Goal: Task Accomplishment & Management: Use online tool/utility

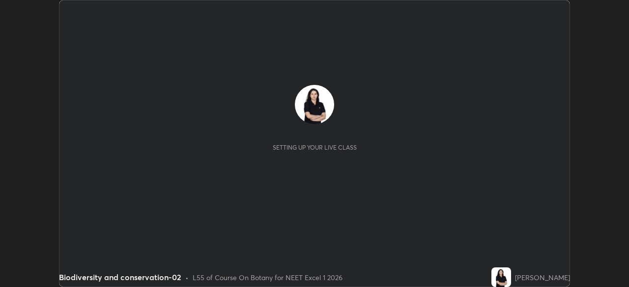
scroll to position [287, 629]
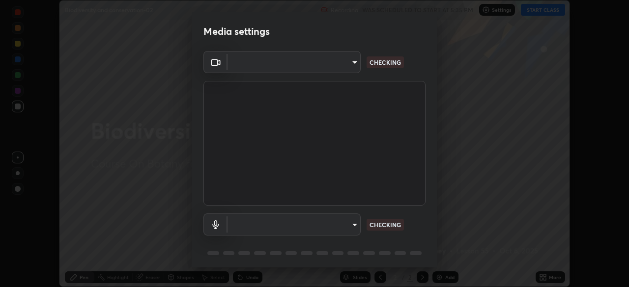
type input "49997c5035a380d1e4bfd67072f4403f37fcfd6159da511fce73e868ba03c42c"
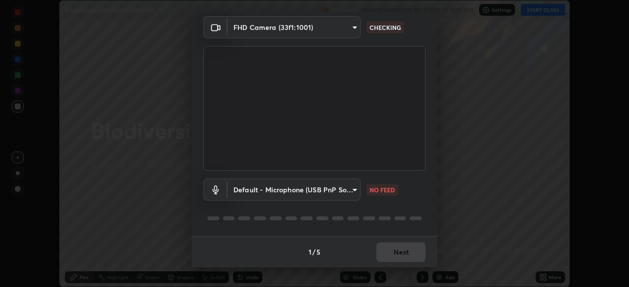
click at [357, 189] on body "Erase all Biodiversity and conservation-02 Recording WAS SCHEDULED TO START AT …" at bounding box center [314, 143] width 629 height 287
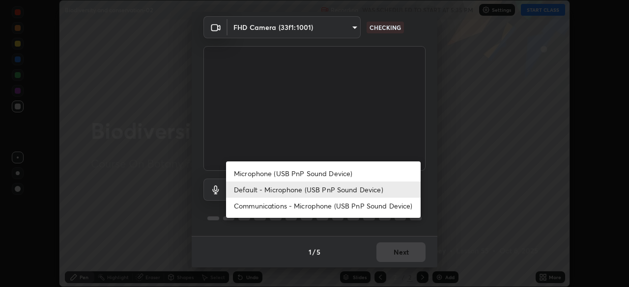
click at [358, 175] on li "Microphone (USB PnP Sound Device)" at bounding box center [323, 174] width 195 height 16
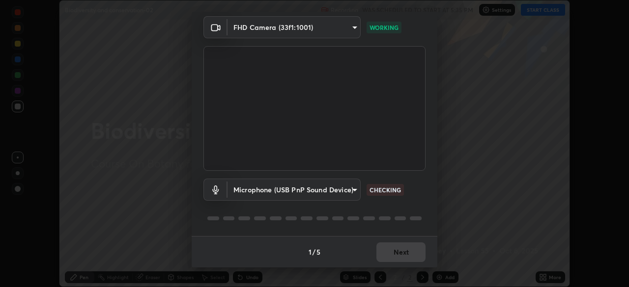
click at [352, 192] on body "Erase all Biodiversity and conservation-02 Recording WAS SCHEDULED TO START AT …" at bounding box center [314, 143] width 629 height 287
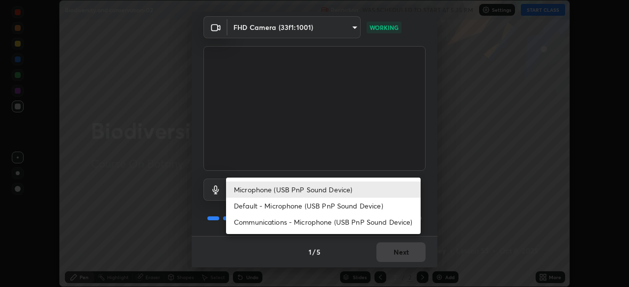
click at [332, 205] on li "Default - Microphone (USB PnP Sound Device)" at bounding box center [323, 206] width 195 height 16
type input "default"
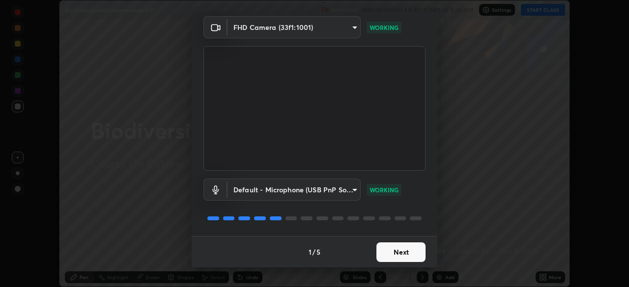
click at [401, 258] on button "Next" at bounding box center [400, 253] width 49 height 20
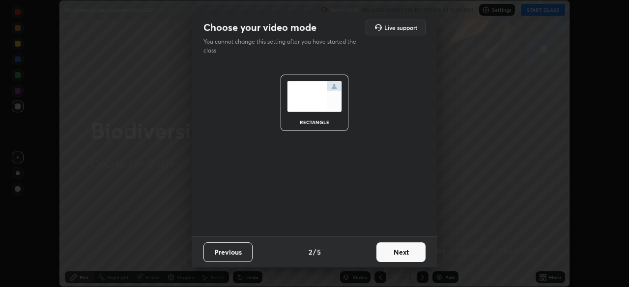
click at [401, 258] on button "Next" at bounding box center [400, 253] width 49 height 20
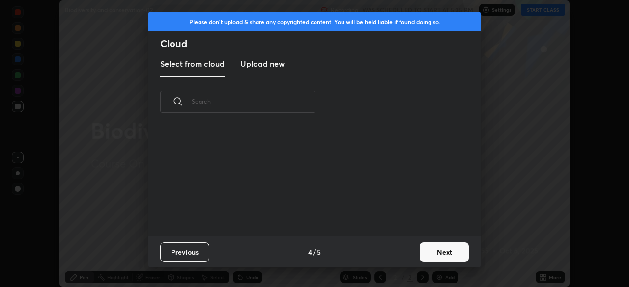
click at [403, 257] on div "Previous 4 / 5 Next" at bounding box center [314, 251] width 332 height 31
click at [437, 253] on button "Next" at bounding box center [444, 253] width 49 height 20
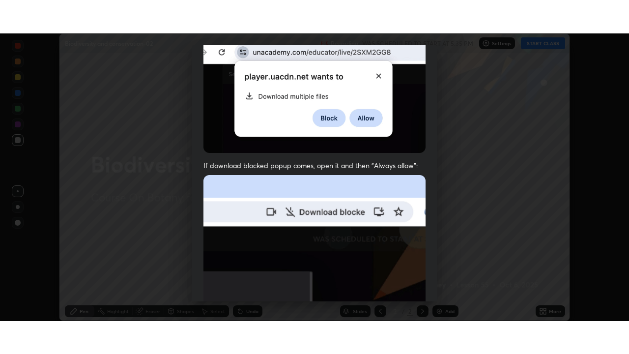
scroll to position [235, 0]
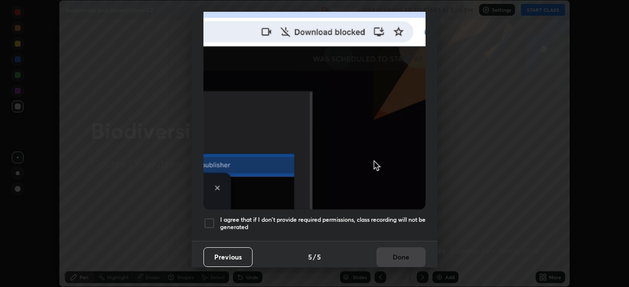
click at [212, 223] on div at bounding box center [209, 224] width 12 height 12
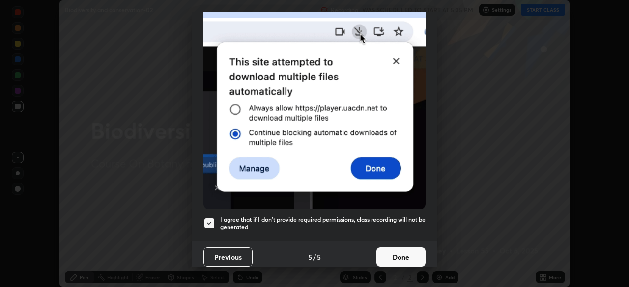
click at [393, 257] on button "Done" at bounding box center [400, 258] width 49 height 20
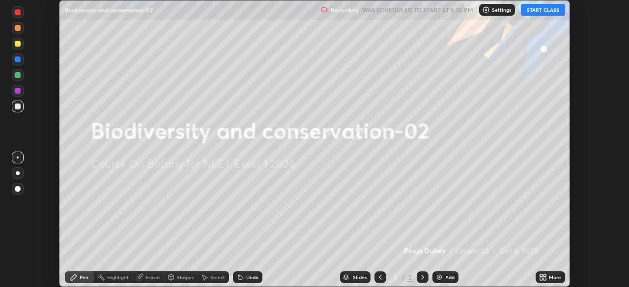
click at [553, 11] on button "START CLASS" at bounding box center [543, 10] width 44 height 12
click at [549, 272] on div "More" at bounding box center [550, 278] width 29 height 12
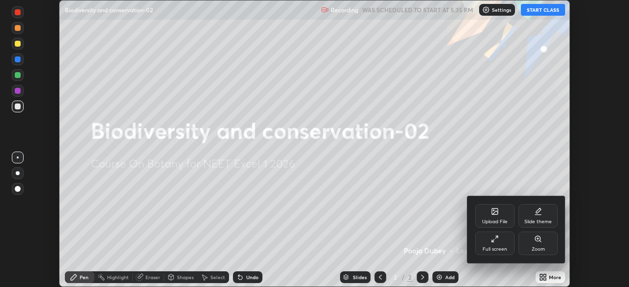
click at [498, 245] on div "Full screen" at bounding box center [494, 244] width 39 height 24
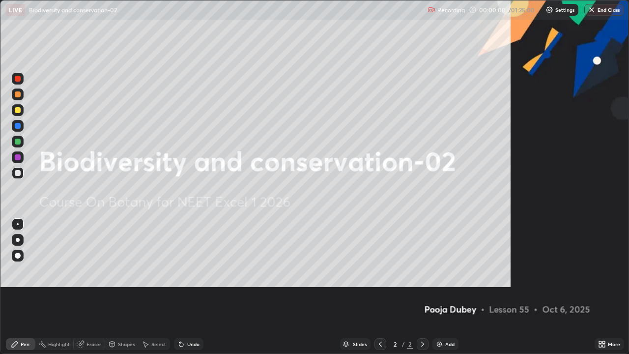
scroll to position [354, 629]
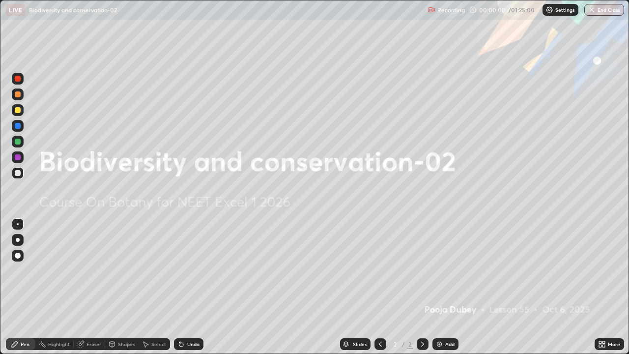
click at [603, 287] on icon at bounding box center [604, 342] width 2 height 2
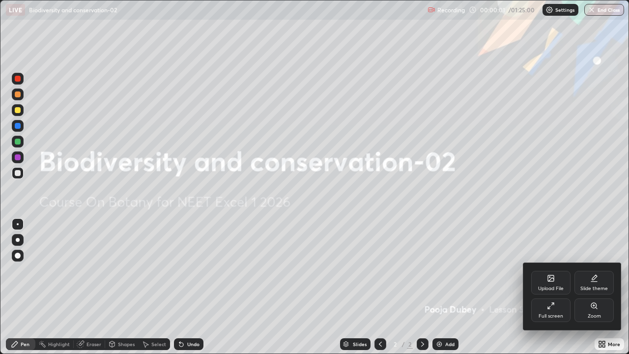
click at [554, 287] on div "Upload File" at bounding box center [551, 288] width 26 height 5
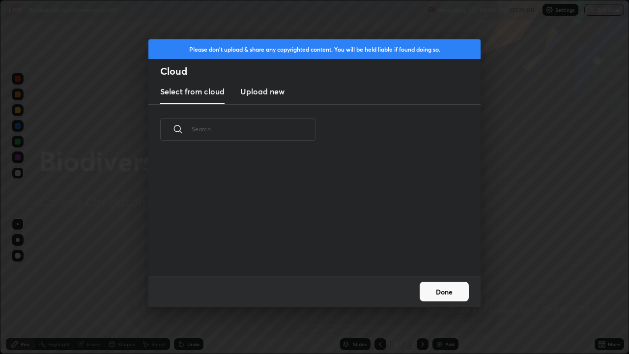
scroll to position [0, 0]
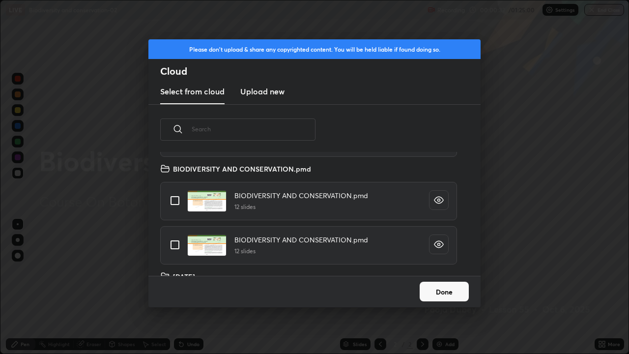
click at [176, 246] on input "grid" at bounding box center [175, 244] width 21 height 21
checkbox input "true"
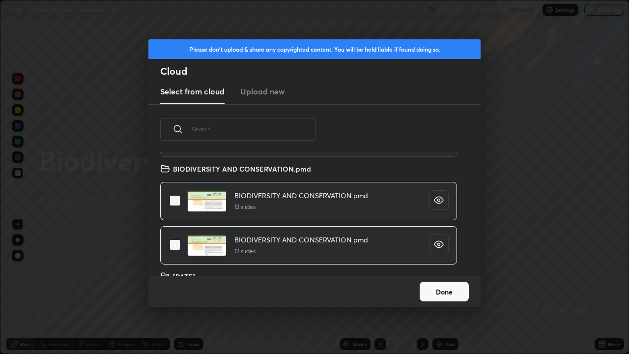
click at [437, 287] on button "Done" at bounding box center [444, 292] width 49 height 20
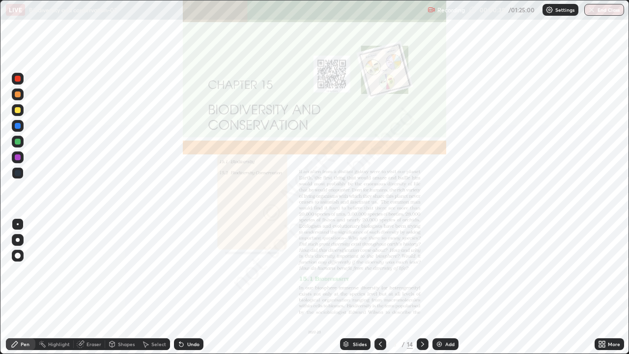
click at [358, 287] on div "Slides" at bounding box center [360, 344] width 14 height 5
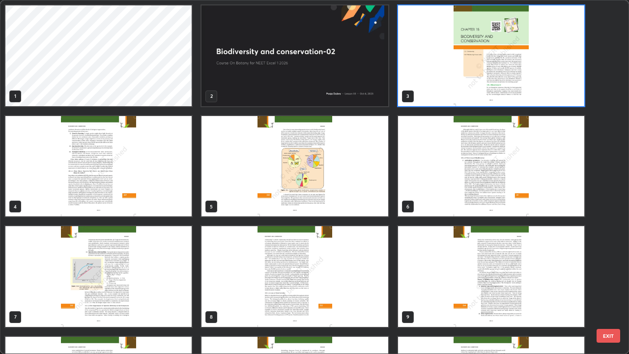
click at [438, 99] on img "grid" at bounding box center [491, 55] width 186 height 101
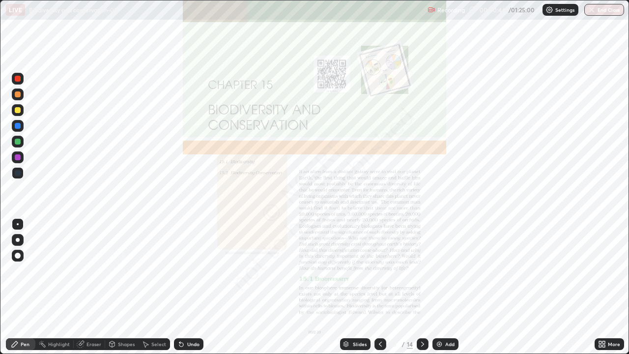
click at [439, 104] on img "grid" at bounding box center [491, 55] width 186 height 101
click at [442, 107] on div "3" at bounding box center [491, 55] width 188 height 103
click at [424, 287] on div at bounding box center [423, 344] width 12 height 12
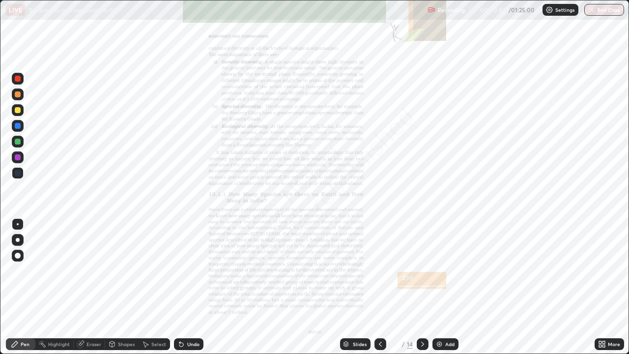
click at [422, 287] on icon at bounding box center [423, 344] width 8 height 8
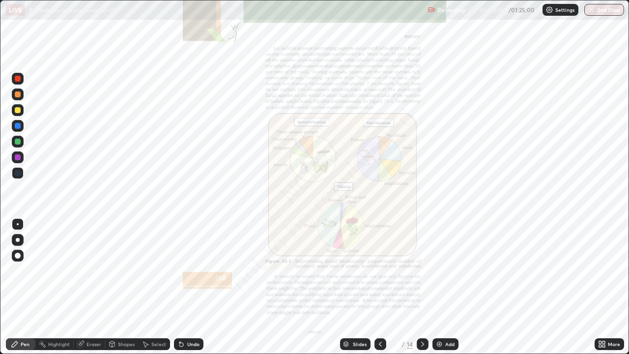
click at [423, 287] on icon at bounding box center [423, 344] width 8 height 8
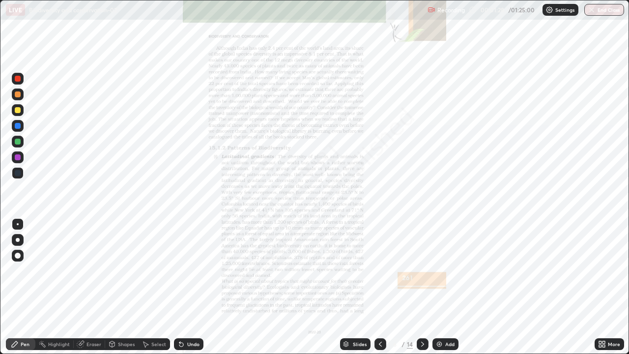
click at [350, 287] on div "Slides" at bounding box center [355, 344] width 30 height 12
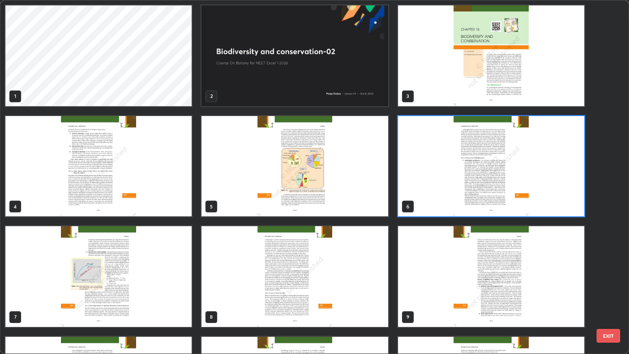
scroll to position [350, 623]
click at [296, 100] on img "grid" at bounding box center [294, 55] width 186 height 101
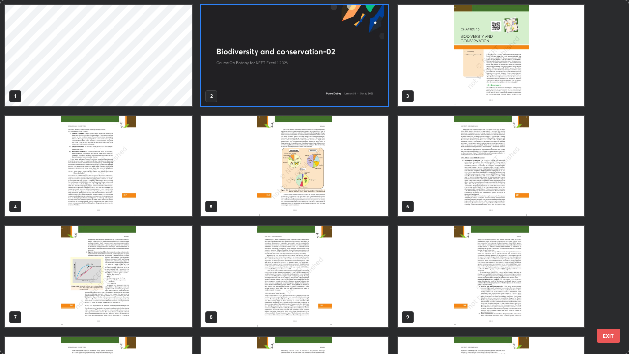
click at [293, 100] on img "grid" at bounding box center [294, 55] width 186 height 101
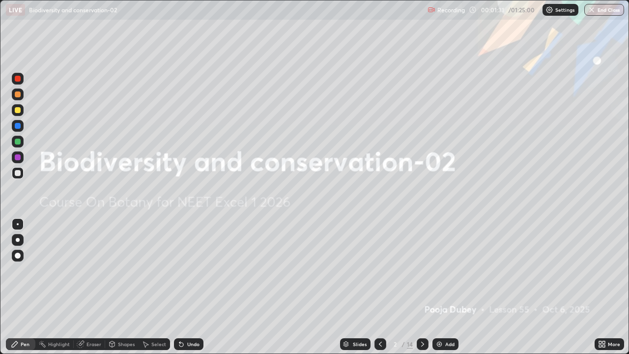
click at [293, 97] on img "grid" at bounding box center [294, 55] width 186 height 101
click at [441, 287] on img at bounding box center [439, 344] width 8 height 8
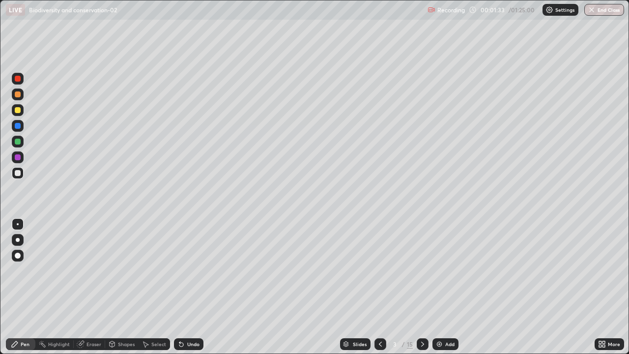
click at [17, 143] on div at bounding box center [18, 142] width 6 height 6
click at [18, 240] on div at bounding box center [18, 240] width 4 height 4
click at [127, 287] on div "Shapes" at bounding box center [126, 344] width 17 height 5
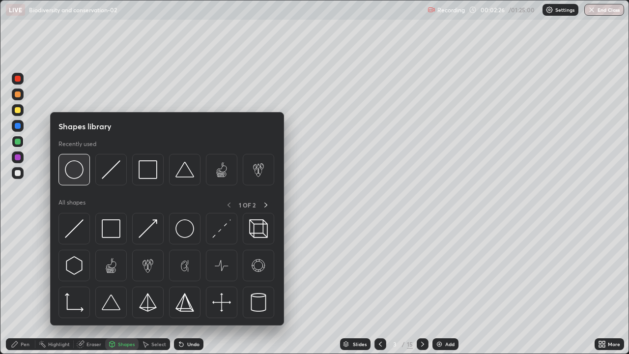
click at [84, 181] on div at bounding box center [73, 169] width 31 height 31
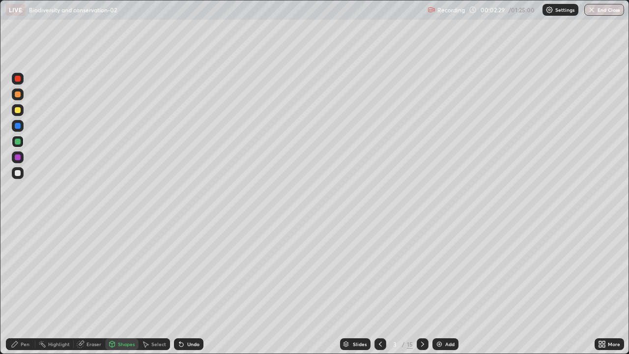
click at [20, 287] on div "Pen" at bounding box center [20, 344] width 29 height 12
click at [21, 176] on div at bounding box center [18, 173] width 12 height 12
click at [190, 287] on div "Undo" at bounding box center [193, 344] width 12 height 5
click at [192, 287] on div "Undo" at bounding box center [188, 344] width 29 height 12
click at [442, 287] on img at bounding box center [439, 344] width 8 height 8
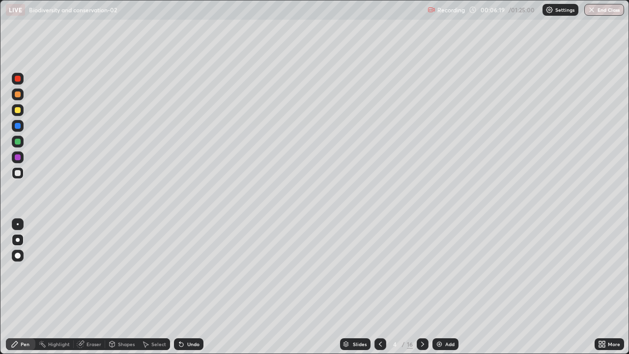
click at [360, 287] on div "Slides" at bounding box center [360, 344] width 14 height 5
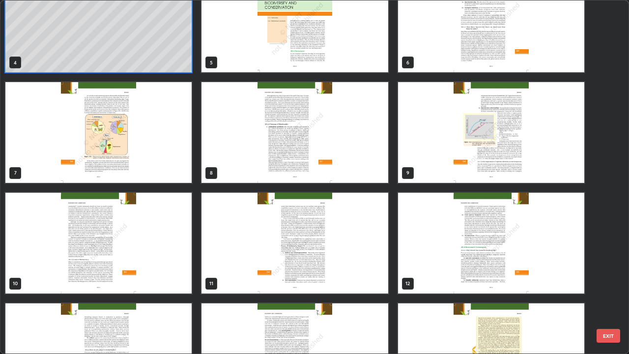
scroll to position [146, 0]
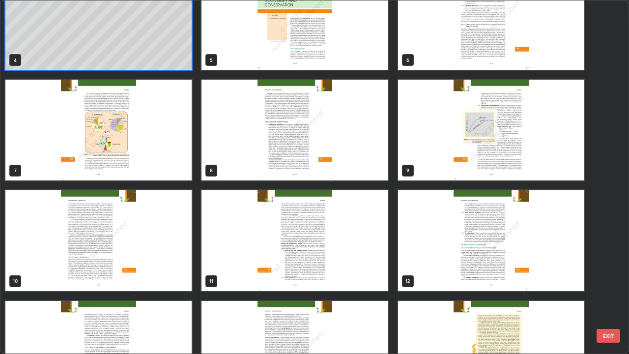
click at [376, 169] on img "grid" at bounding box center [294, 130] width 186 height 101
click at [378, 168] on img "grid" at bounding box center [294, 130] width 186 height 101
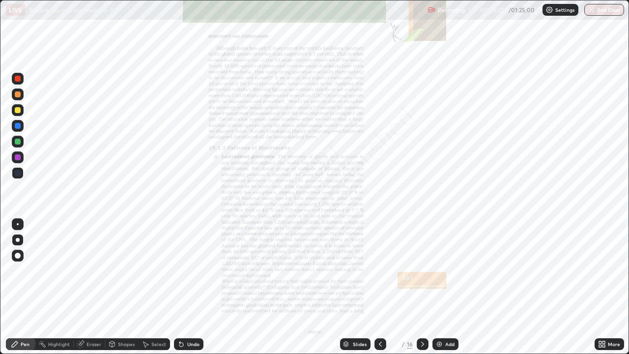
click at [378, 168] on img "grid" at bounding box center [294, 130] width 186 height 101
click at [361, 287] on div "Slides" at bounding box center [360, 344] width 14 height 5
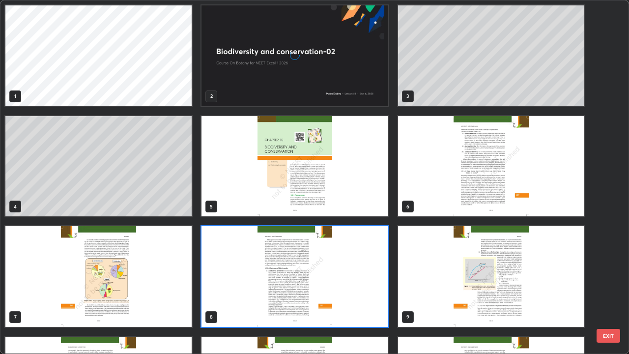
scroll to position [350, 623]
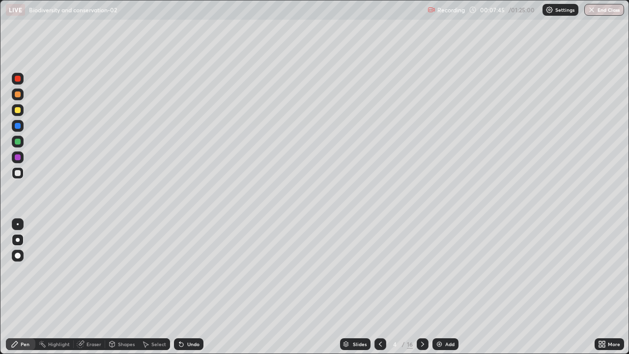
click at [356, 287] on div "Slides" at bounding box center [360, 344] width 14 height 5
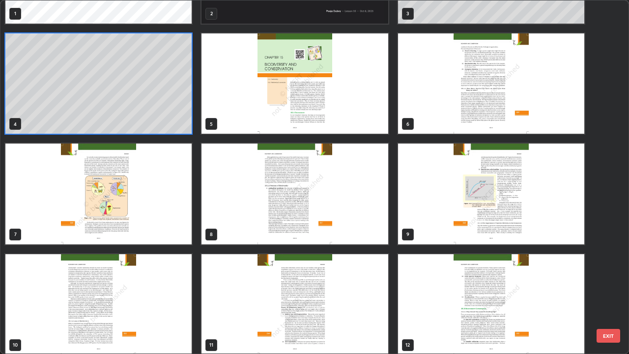
scroll to position [87, 0]
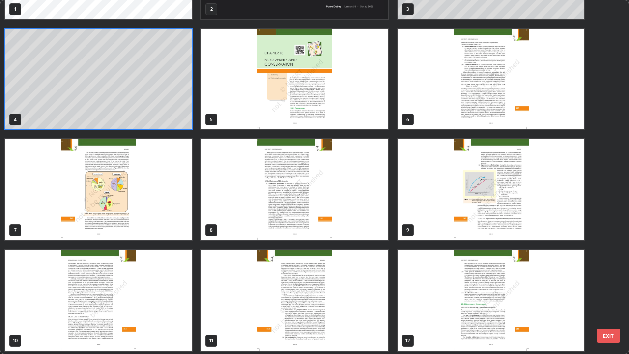
click at [352, 224] on img "grid" at bounding box center [294, 189] width 186 height 101
click at [353, 226] on img "grid" at bounding box center [294, 189] width 186 height 101
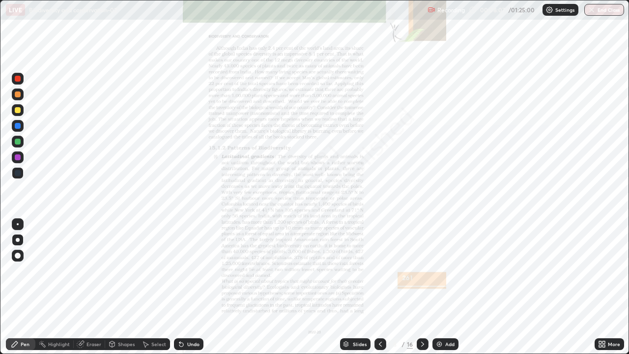
click at [351, 287] on div "Slides" at bounding box center [355, 344] width 30 height 12
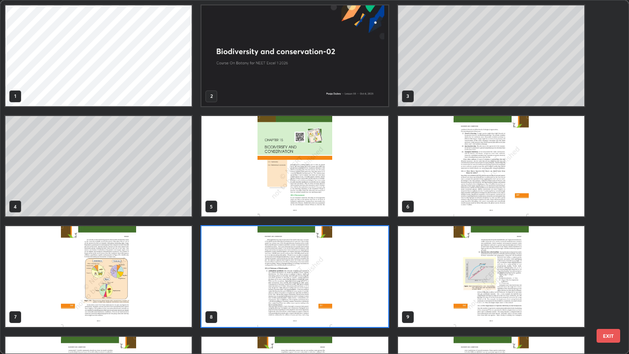
scroll to position [350, 623]
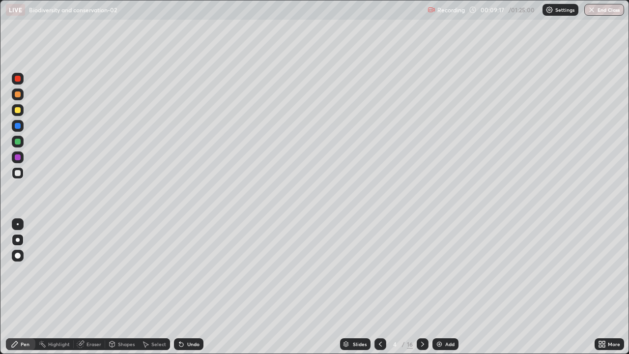
click at [355, 287] on div "Slides" at bounding box center [360, 344] width 14 height 5
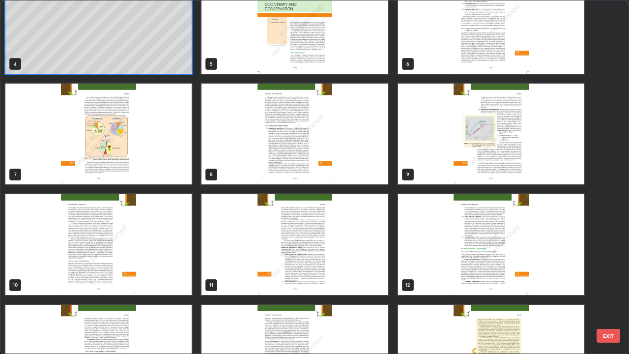
scroll to position [145, 0]
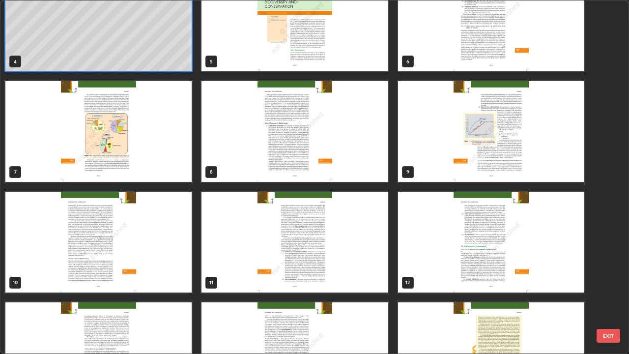
click at [182, 171] on img "grid" at bounding box center [98, 131] width 186 height 101
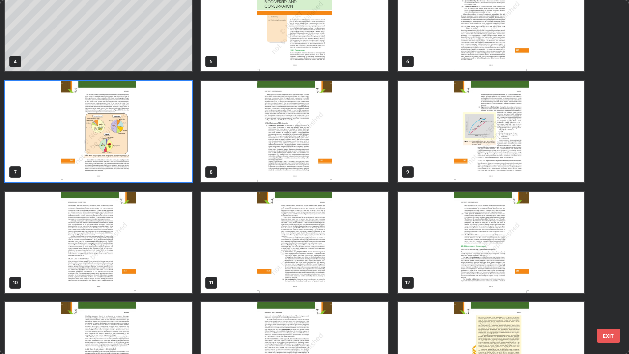
click at [179, 170] on img "grid" at bounding box center [98, 131] width 186 height 101
click at [181, 169] on img "grid" at bounding box center [98, 131] width 186 height 101
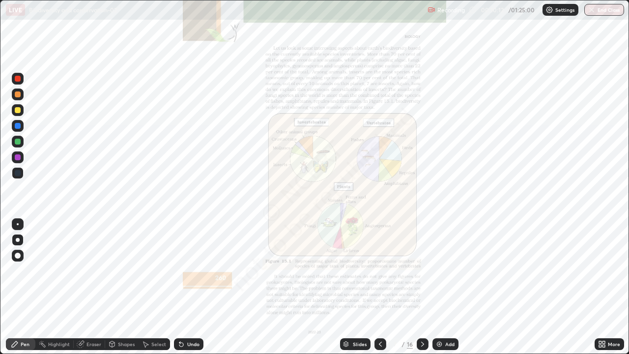
click at [194, 287] on div "Undo" at bounding box center [193, 344] width 12 height 5
click at [188, 287] on div "Undo" at bounding box center [193, 344] width 12 height 5
click at [363, 287] on div "Slides" at bounding box center [360, 344] width 14 height 5
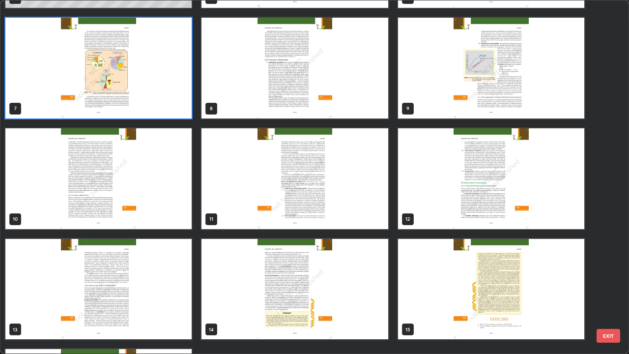
scroll to position [209, 0]
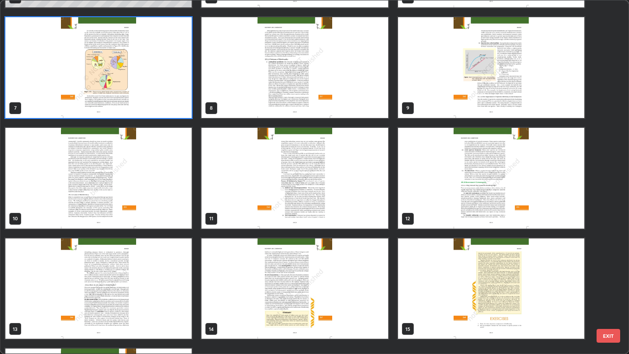
click at [370, 113] on img "grid" at bounding box center [294, 67] width 186 height 101
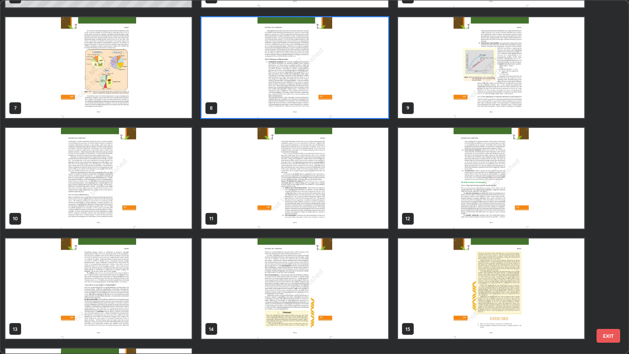
click at [368, 111] on img "grid" at bounding box center [294, 67] width 186 height 101
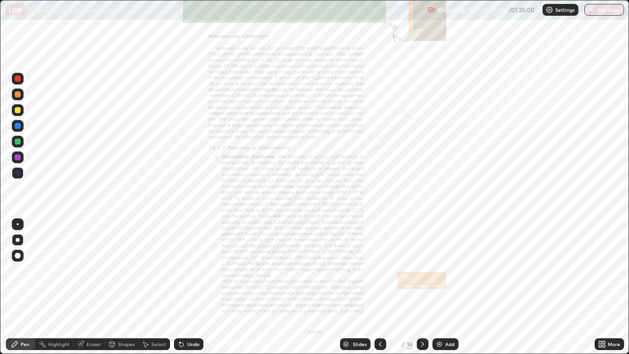
click at [371, 107] on img "grid" at bounding box center [294, 67] width 186 height 101
click at [600, 287] on icon at bounding box center [600, 345] width 2 height 2
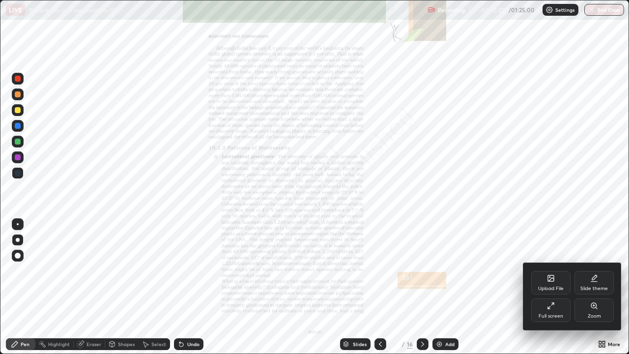
click at [598, 287] on div "Zoom" at bounding box center [594, 316] width 13 height 5
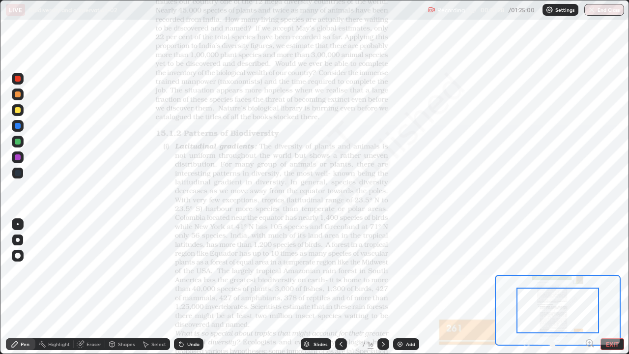
click at [590, 287] on icon at bounding box center [590, 343] width 10 height 10
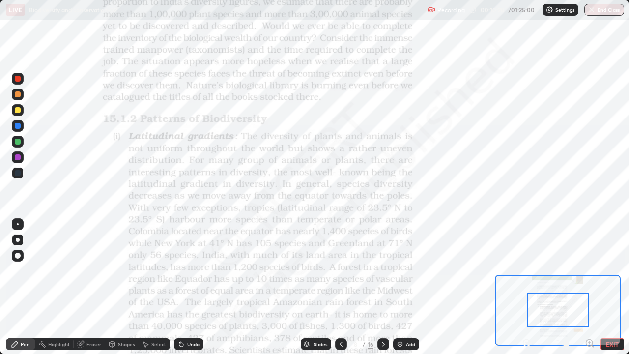
click at [592, 287] on icon at bounding box center [593, 346] width 2 height 2
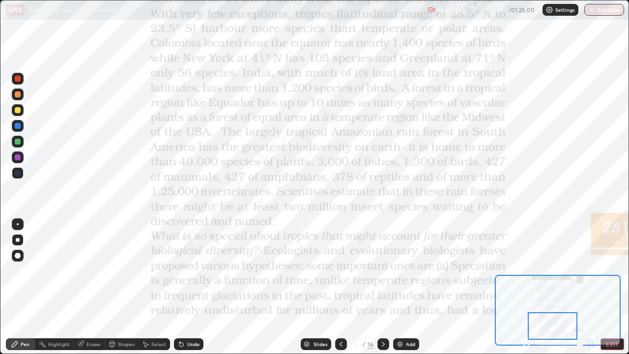
click at [322, 287] on div "Slides" at bounding box center [316, 344] width 30 height 12
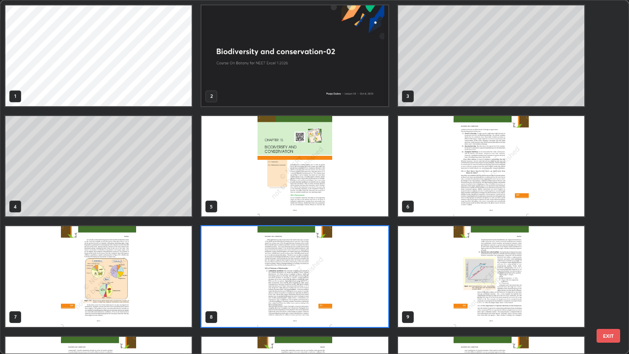
scroll to position [350, 623]
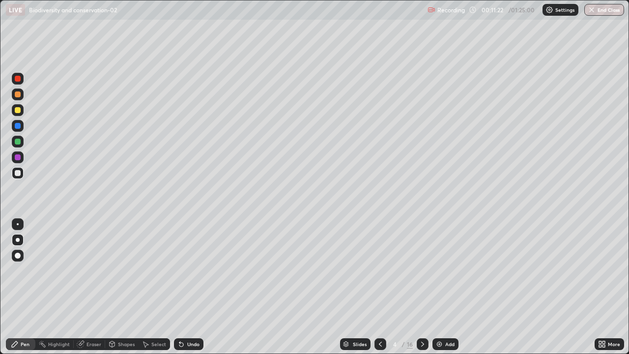
click at [447, 287] on div "Add" at bounding box center [449, 344] width 9 height 5
click at [187, 287] on div "Undo" at bounding box center [193, 344] width 12 height 5
click at [185, 287] on div "Undo" at bounding box center [188, 344] width 29 height 12
click at [180, 287] on icon at bounding box center [181, 345] width 4 height 4
click at [359, 287] on div "Slides" at bounding box center [360, 344] width 14 height 5
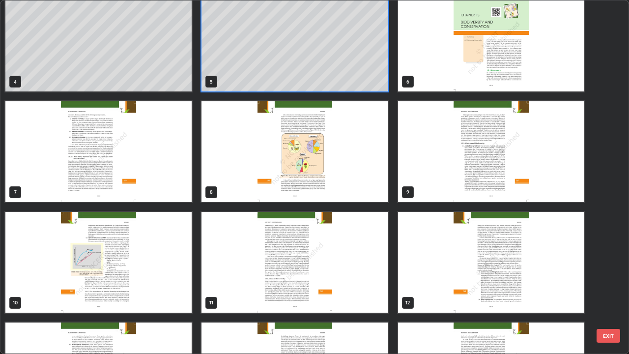
scroll to position [130, 0]
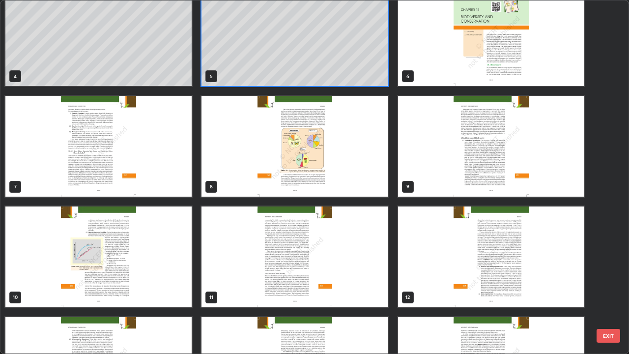
click at [445, 192] on img "grid" at bounding box center [491, 146] width 186 height 101
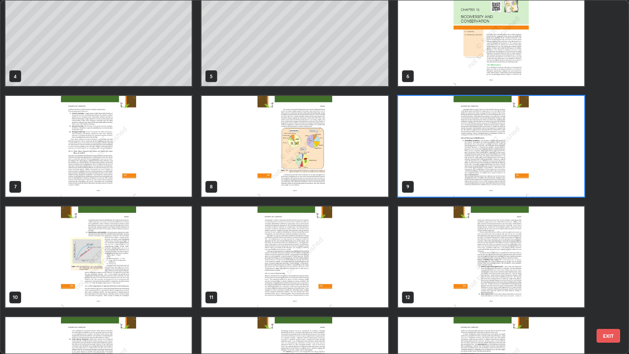
click at [446, 190] on img "grid" at bounding box center [491, 146] width 186 height 101
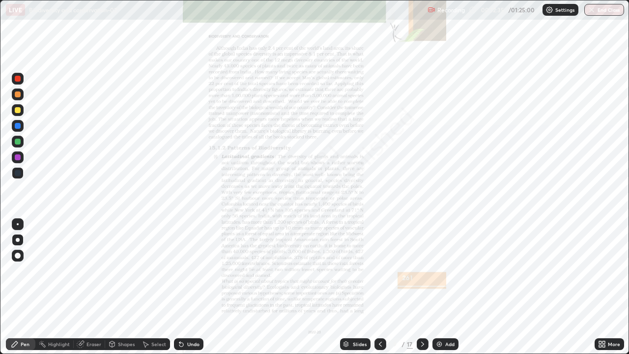
click at [357, 287] on div "Slides" at bounding box center [360, 344] width 14 height 5
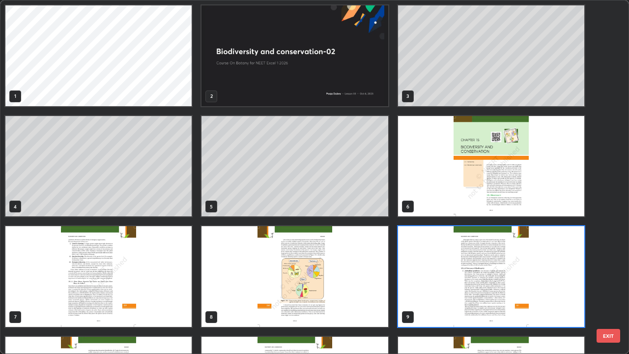
scroll to position [350, 623]
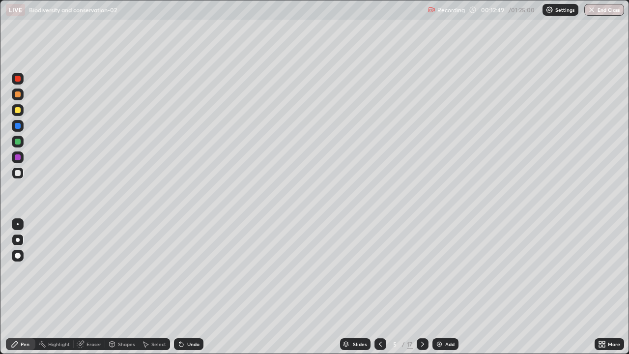
click at [357, 287] on div "Slides" at bounding box center [355, 344] width 30 height 12
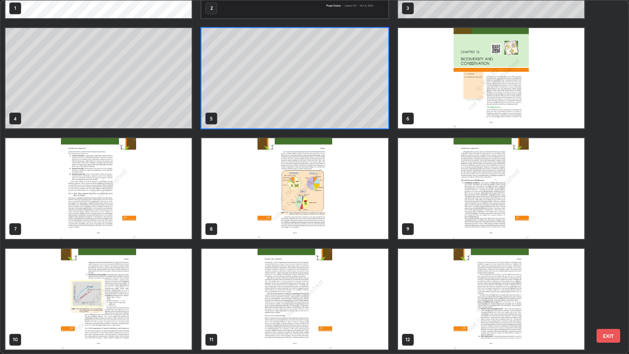
scroll to position [87, 0]
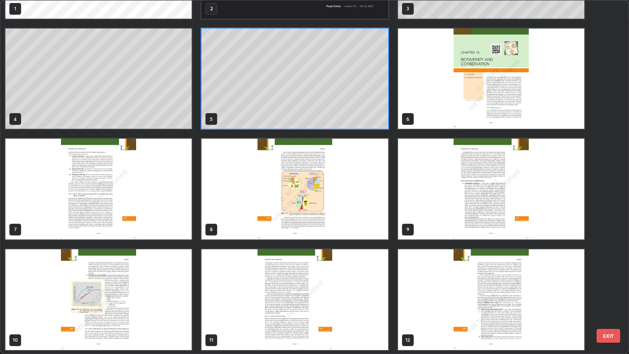
click at [440, 215] on img "grid" at bounding box center [491, 189] width 186 height 101
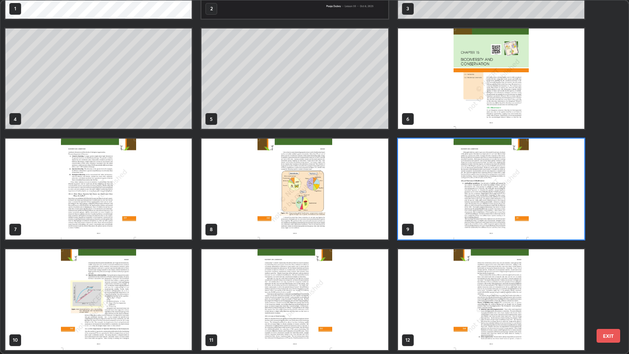
click at [440, 215] on img "grid" at bounding box center [491, 189] width 186 height 101
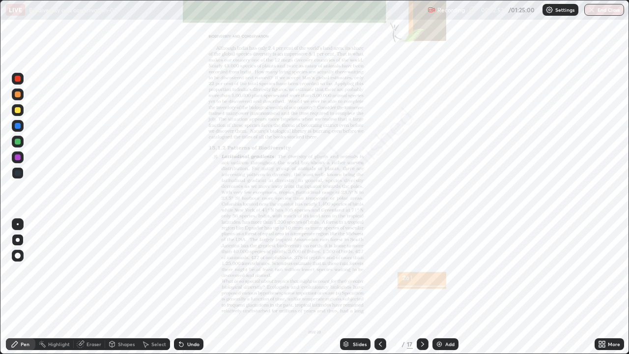
click at [440, 216] on img "grid" at bounding box center [491, 189] width 186 height 101
click at [603, 287] on icon at bounding box center [604, 345] width 2 height 2
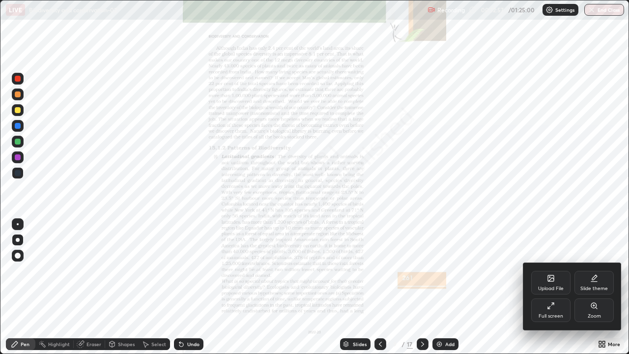
click at [605, 287] on div "Zoom" at bounding box center [593, 310] width 39 height 24
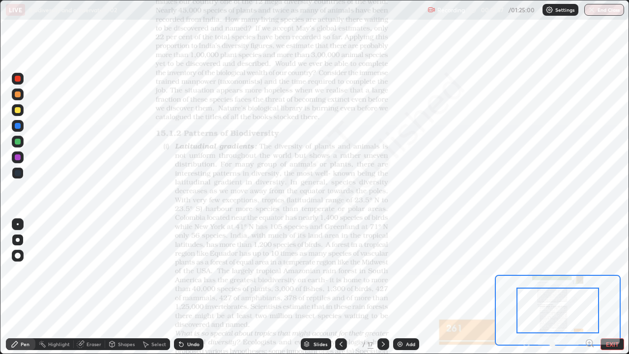
click at [592, 287] on icon at bounding box center [593, 346] width 2 height 2
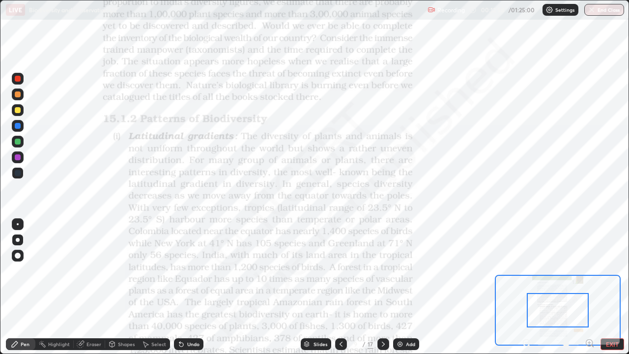
click at [589, 287] on icon at bounding box center [589, 343] width 2 height 0
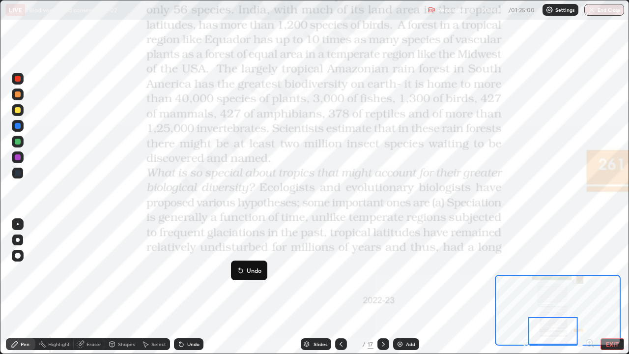
click at [383, 287] on icon at bounding box center [383, 344] width 8 height 8
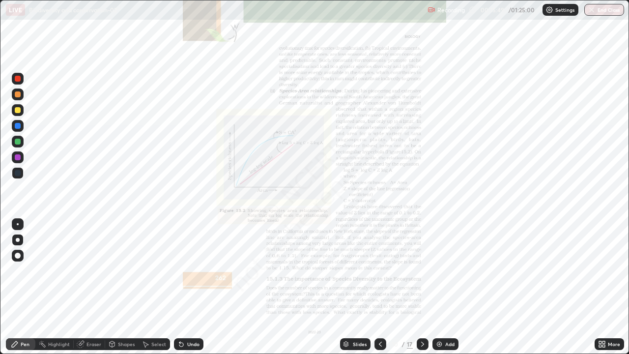
click at [363, 287] on div "Slides" at bounding box center [355, 344] width 30 height 12
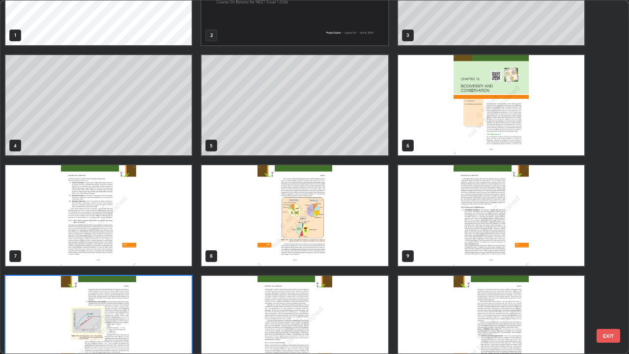
scroll to position [0, 0]
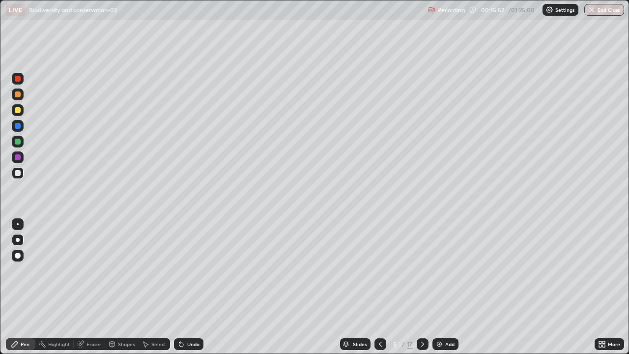
click at [439, 287] on img at bounding box center [439, 344] width 8 height 8
click at [358, 287] on div "Slides" at bounding box center [360, 344] width 14 height 5
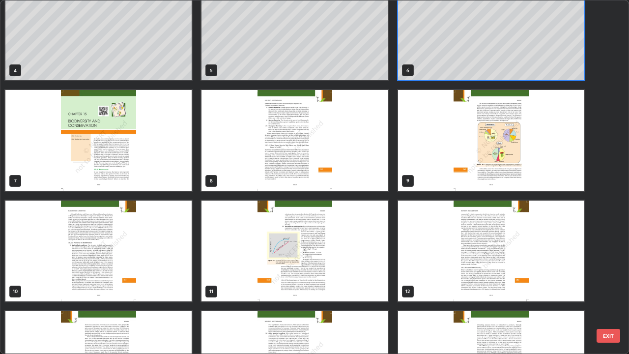
scroll to position [142, 0]
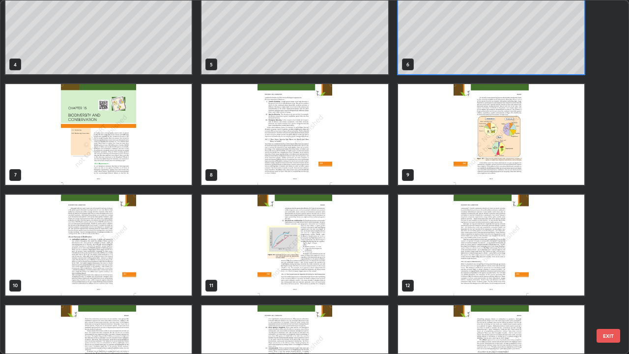
click at [178, 284] on img "grid" at bounding box center [98, 245] width 186 height 101
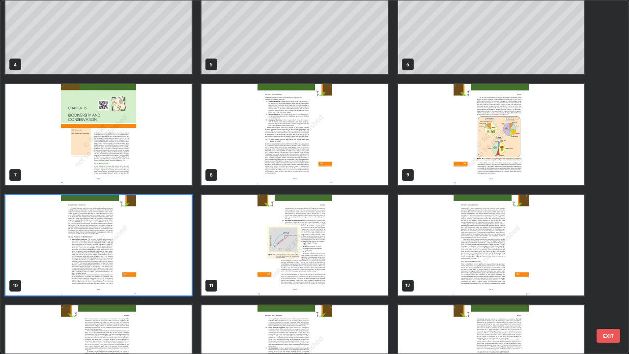
click at [179, 287] on img "grid" at bounding box center [98, 245] width 186 height 101
click at [181, 285] on img "grid" at bounding box center [98, 245] width 186 height 101
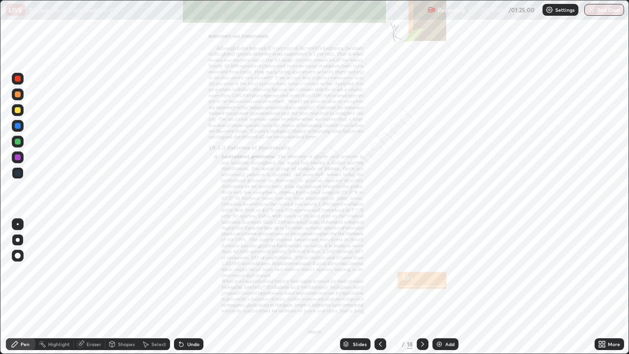
click at [422, 287] on icon at bounding box center [423, 344] width 8 height 8
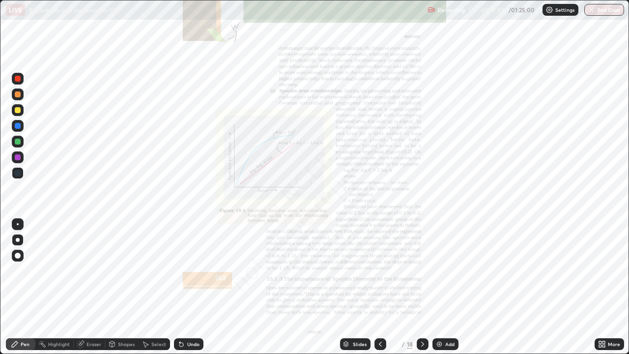
click at [361, 287] on div "Slides" at bounding box center [355, 344] width 30 height 12
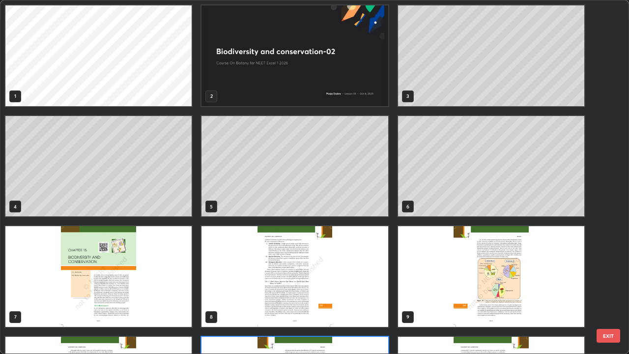
scroll to position [350, 623]
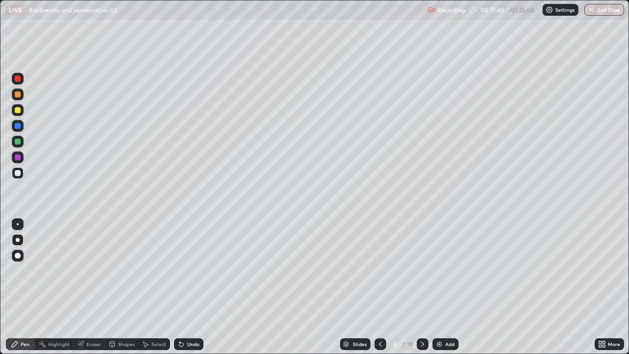
click at [446, 287] on div "Add" at bounding box center [449, 344] width 9 height 5
click at [18, 142] on div at bounding box center [18, 142] width 6 height 6
click at [119, 287] on div "Shapes" at bounding box center [126, 344] width 17 height 5
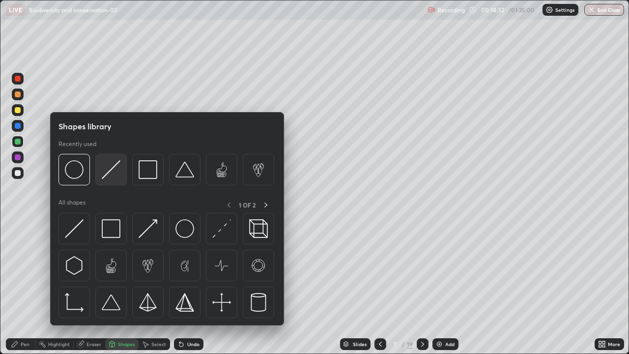
click at [111, 175] on img at bounding box center [111, 169] width 19 height 19
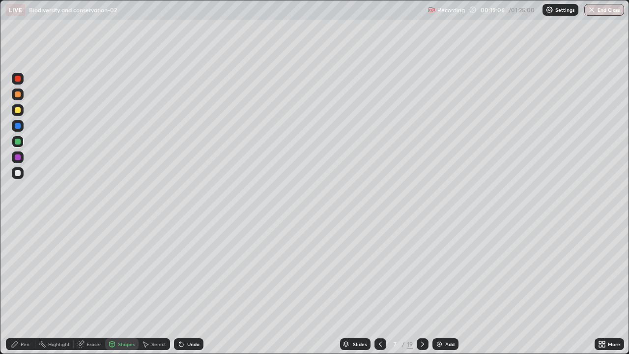
click at [18, 173] on div at bounding box center [18, 173] width 6 height 6
click at [22, 287] on div "Pen" at bounding box center [25, 344] width 9 height 5
click at [441, 287] on img at bounding box center [439, 344] width 8 height 8
click at [358, 287] on div "Slides" at bounding box center [359, 344] width 14 height 5
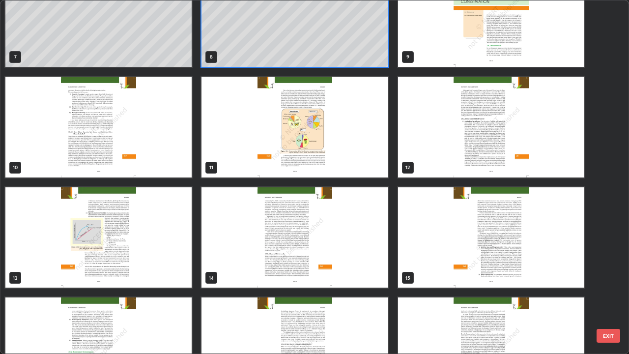
scroll to position [269, 0]
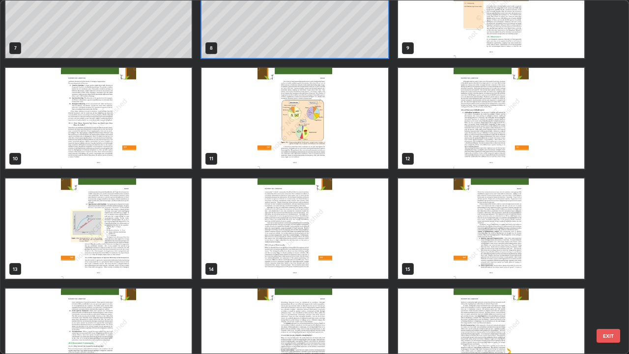
click at [186, 264] on img "grid" at bounding box center [98, 228] width 186 height 101
click at [186, 261] on img "grid" at bounding box center [98, 228] width 186 height 101
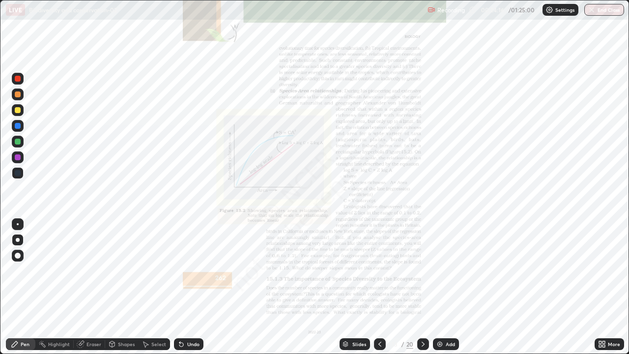
click at [363, 287] on div "Slides" at bounding box center [359, 344] width 14 height 5
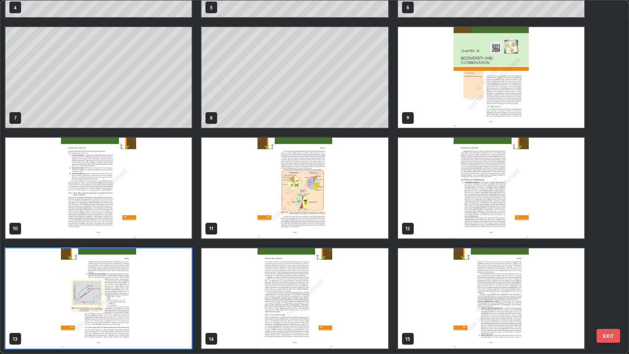
scroll to position [350, 623]
click at [176, 287] on img "grid" at bounding box center [98, 298] width 186 height 101
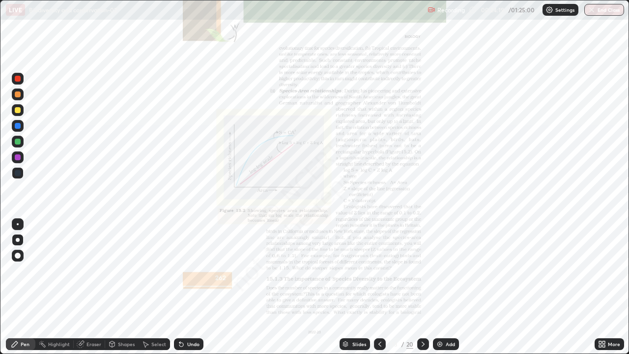
click at [175, 287] on img "grid" at bounding box center [98, 298] width 186 height 101
click at [195, 287] on div "Undo" at bounding box center [193, 344] width 12 height 5
click at [355, 287] on div "Slides" at bounding box center [359, 344] width 14 height 5
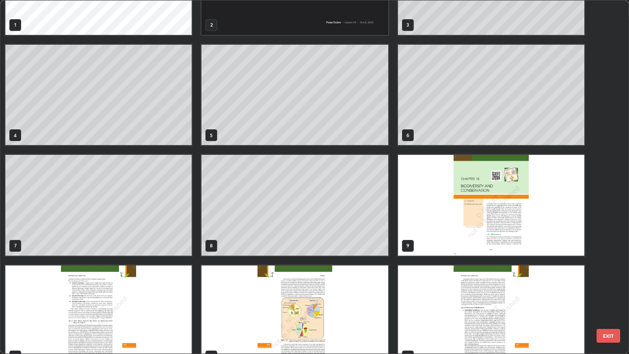
scroll to position [70, 0]
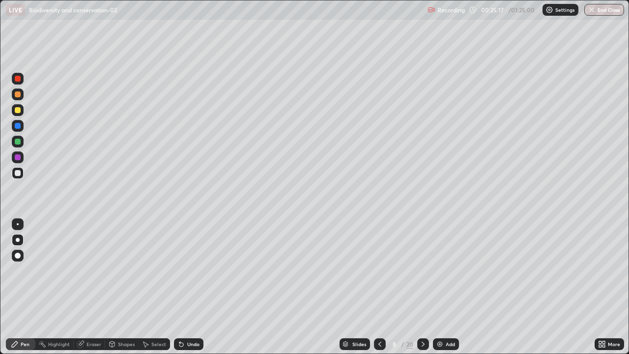
click at [447, 287] on div "Add" at bounding box center [450, 344] width 9 height 5
click at [199, 287] on div "Undo" at bounding box center [188, 344] width 29 height 12
click at [191, 287] on div "Undo" at bounding box center [193, 344] width 12 height 5
click at [180, 287] on icon at bounding box center [181, 345] width 4 height 4
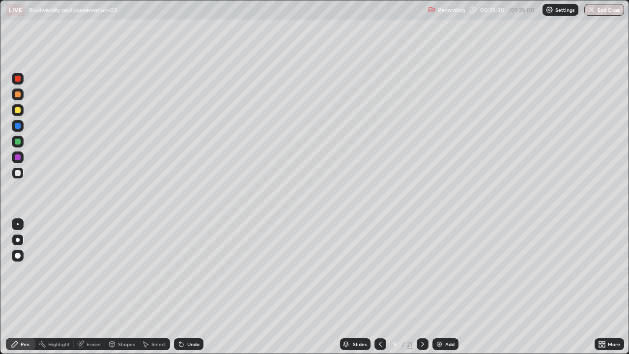
click at [180, 287] on icon at bounding box center [181, 345] width 4 height 4
click at [192, 287] on div "Undo" at bounding box center [193, 344] width 12 height 5
click at [193, 287] on div "Undo" at bounding box center [193, 344] width 12 height 5
click at [199, 287] on div "Undo" at bounding box center [188, 344] width 29 height 12
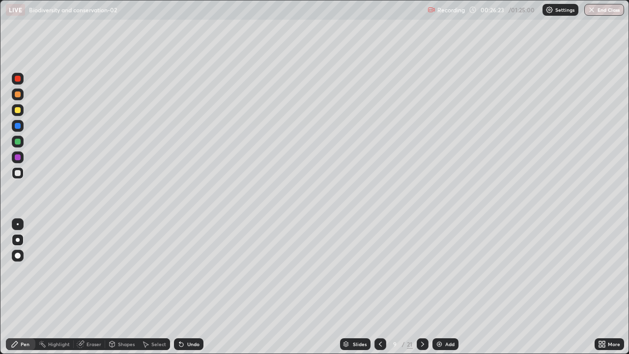
click at [194, 287] on div "Undo" at bounding box center [188, 344] width 29 height 12
click at [362, 287] on div "Slides" at bounding box center [355, 344] width 30 height 12
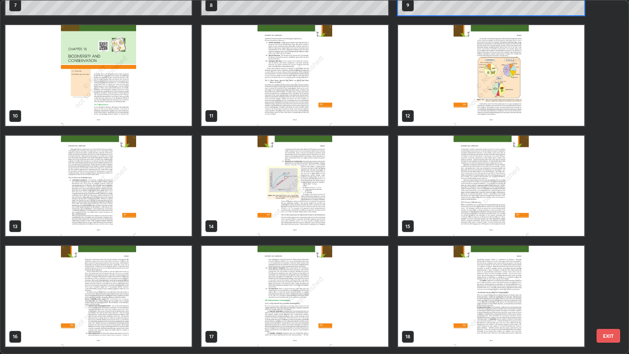
scroll to position [316, 0]
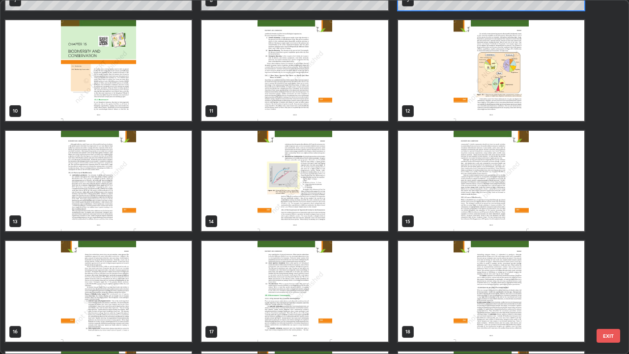
click at [371, 219] on img "grid" at bounding box center [294, 181] width 186 height 101
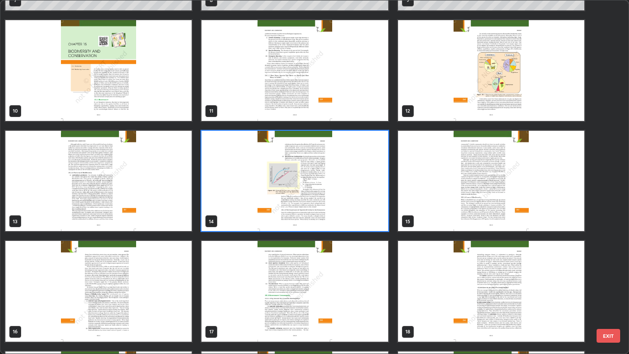
click at [372, 220] on img "grid" at bounding box center [294, 181] width 186 height 101
click at [375, 219] on img "grid" at bounding box center [294, 181] width 186 height 101
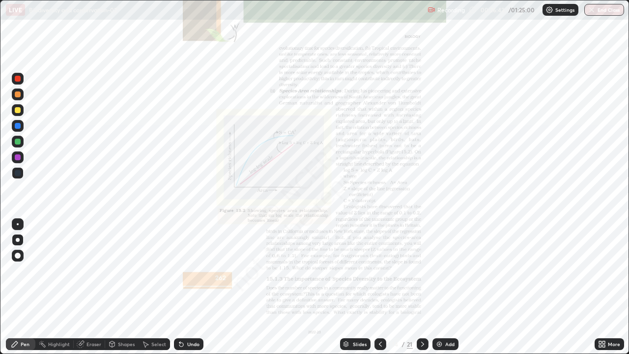
click at [352, 287] on div "Slides" at bounding box center [355, 344] width 30 height 12
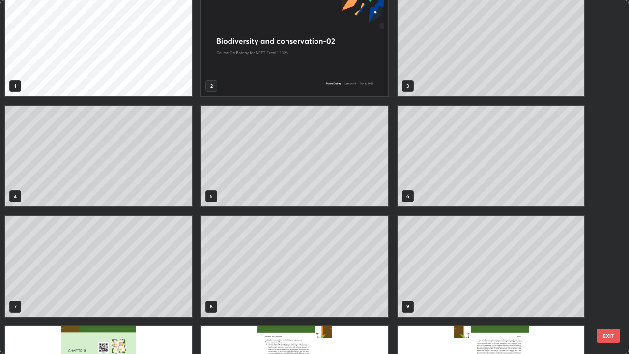
scroll to position [6, 0]
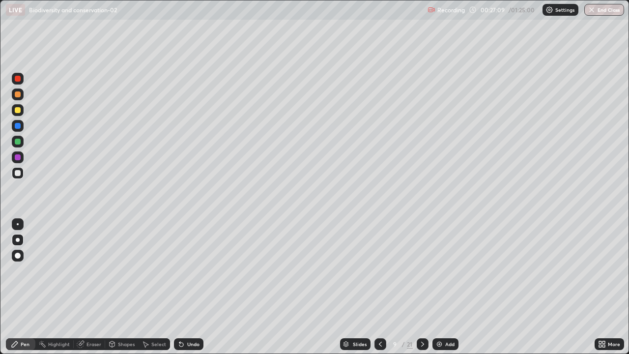
click at [351, 287] on div "Slides" at bounding box center [355, 344] width 30 height 12
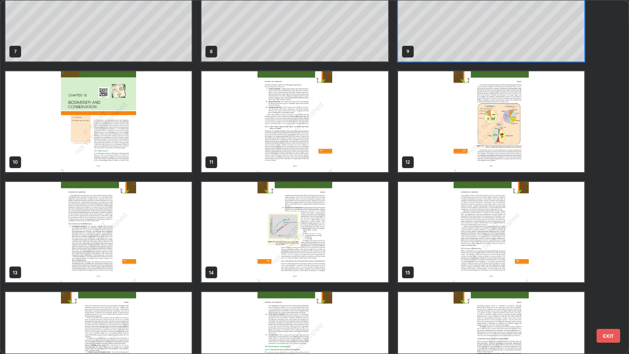
scroll to position [277, 0]
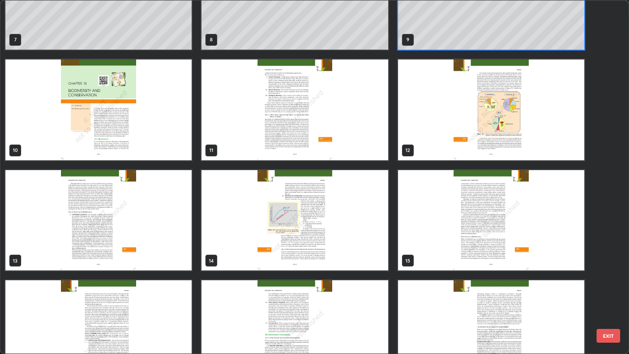
click at [371, 258] on img "grid" at bounding box center [294, 220] width 186 height 101
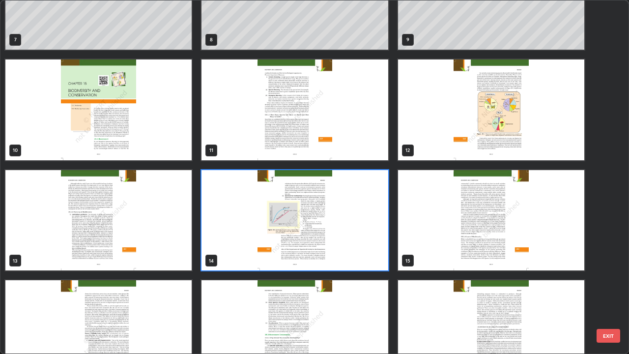
click at [373, 259] on img "grid" at bounding box center [294, 220] width 186 height 101
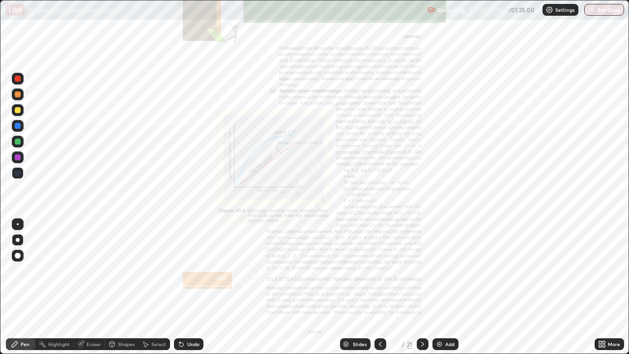
click at [373, 259] on img "grid" at bounding box center [294, 220] width 186 height 101
click at [351, 287] on div "Slides" at bounding box center [355, 344] width 30 height 12
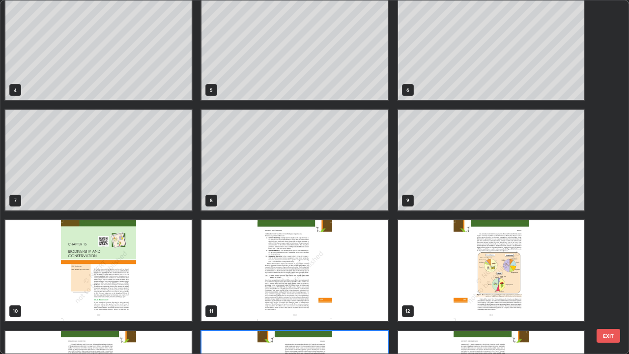
scroll to position [107, 0]
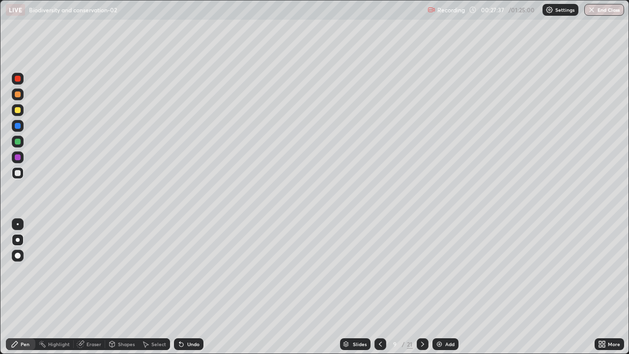
click at [381, 287] on div at bounding box center [380, 344] width 12 height 20
click at [380, 287] on icon at bounding box center [380, 344] width 3 height 5
click at [356, 287] on div "Slides" at bounding box center [360, 344] width 14 height 5
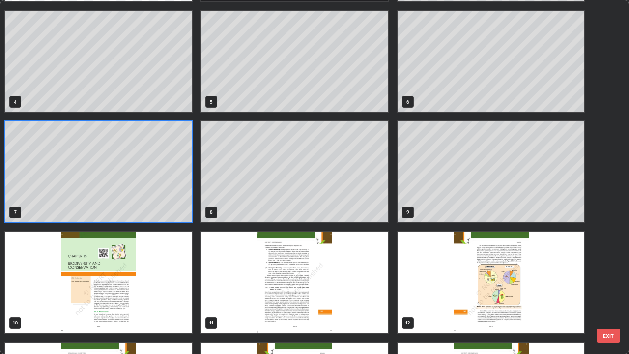
scroll to position [106, 0]
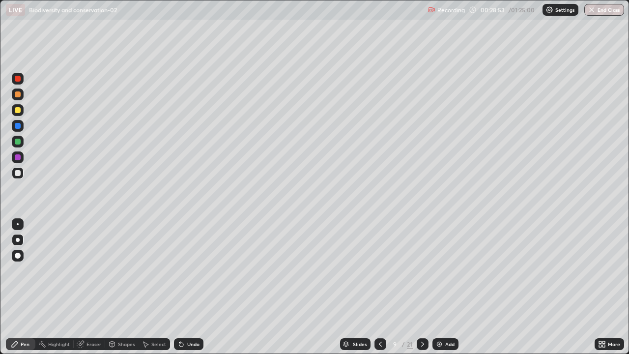
click at [95, 287] on div "Eraser" at bounding box center [93, 344] width 15 height 5
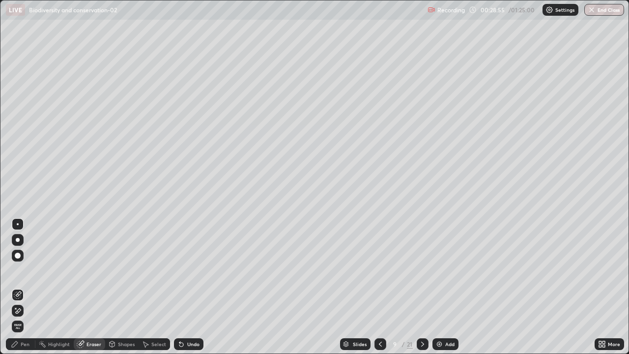
click at [19, 287] on div "Pen" at bounding box center [20, 344] width 29 height 12
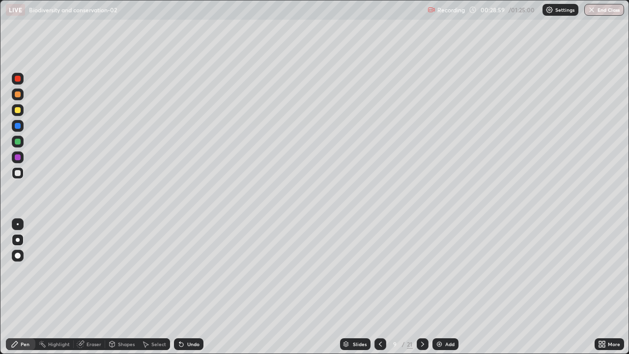
click at [364, 287] on div "Slides" at bounding box center [360, 344] width 14 height 5
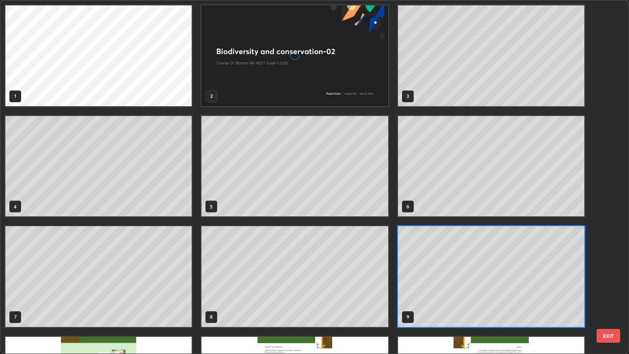
scroll to position [350, 623]
click at [397, 287] on div "9" at bounding box center [491, 276] width 188 height 103
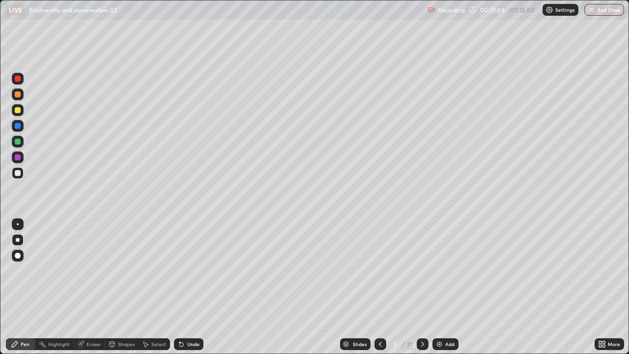
click at [194, 287] on div "Undo" at bounding box center [188, 344] width 29 height 12
click at [357, 287] on div "Slides" at bounding box center [360, 344] width 14 height 5
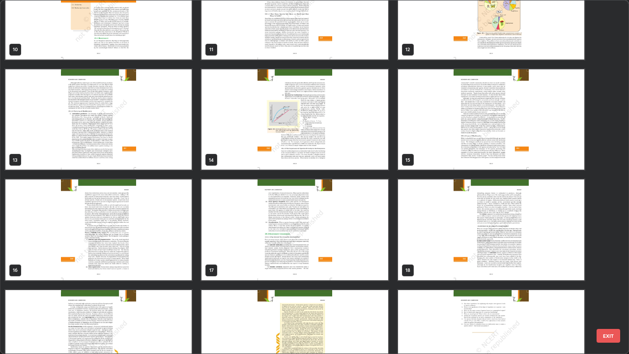
scroll to position [381, 0]
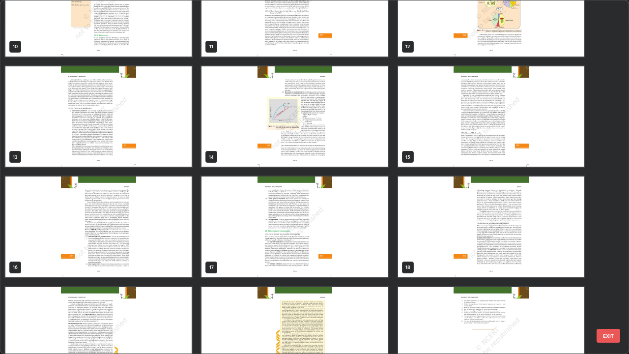
click at [357, 164] on img "grid" at bounding box center [294, 116] width 186 height 101
click at [360, 163] on img "grid" at bounding box center [294, 116] width 186 height 101
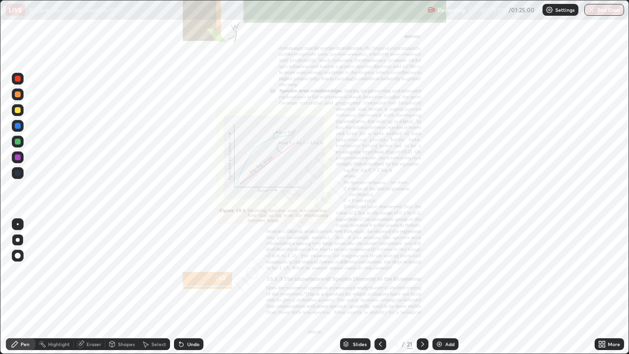
click at [362, 159] on img "grid" at bounding box center [294, 116] width 186 height 101
click at [611, 287] on div "More" at bounding box center [609, 344] width 29 height 12
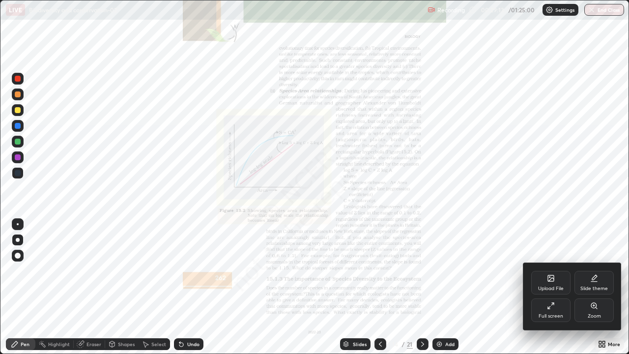
click at [602, 287] on div "Zoom" at bounding box center [593, 310] width 39 height 24
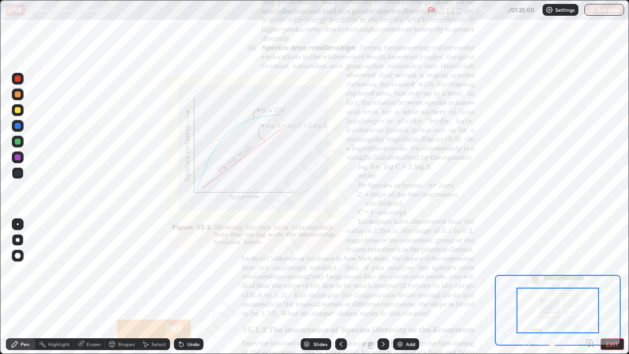
click at [589, 287] on icon at bounding box center [589, 343] width 2 height 0
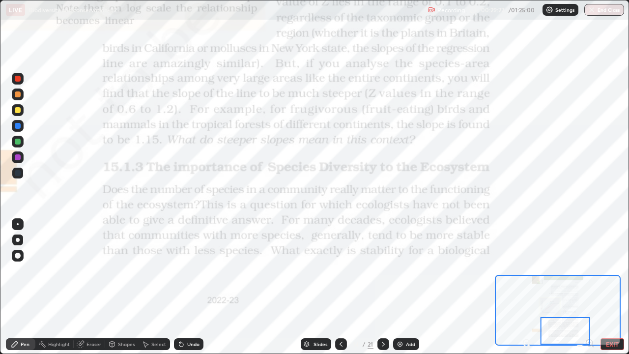
click at [386, 287] on icon at bounding box center [383, 344] width 8 height 8
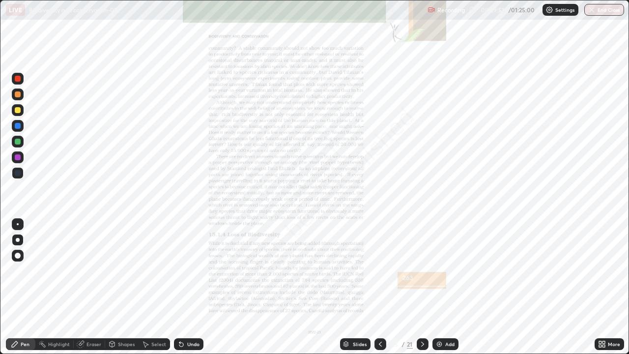
click at [381, 287] on div at bounding box center [380, 344] width 12 height 12
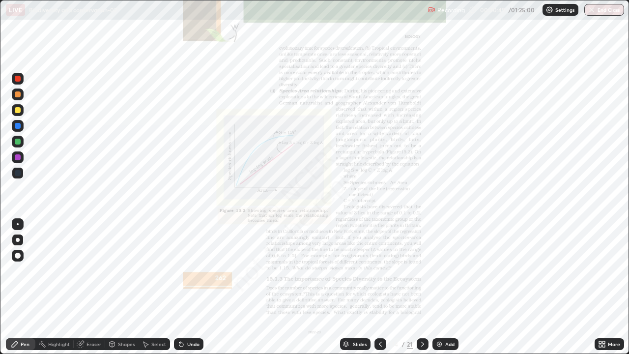
click at [361, 287] on div "Slides" at bounding box center [355, 344] width 30 height 12
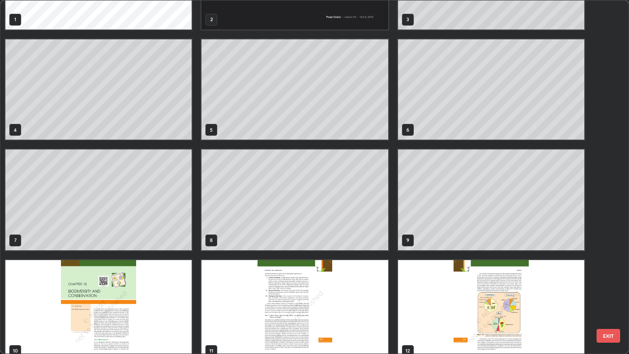
scroll to position [76, 0]
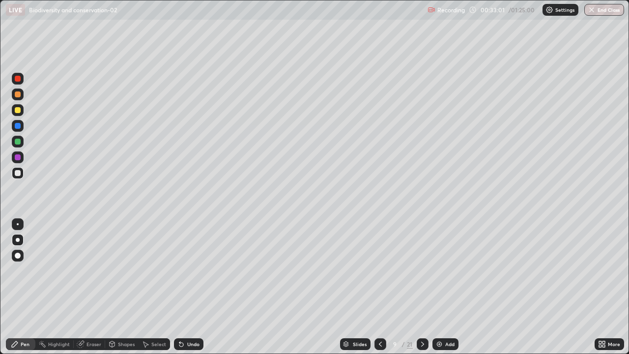
click at [422, 287] on icon at bounding box center [423, 344] width 8 height 8
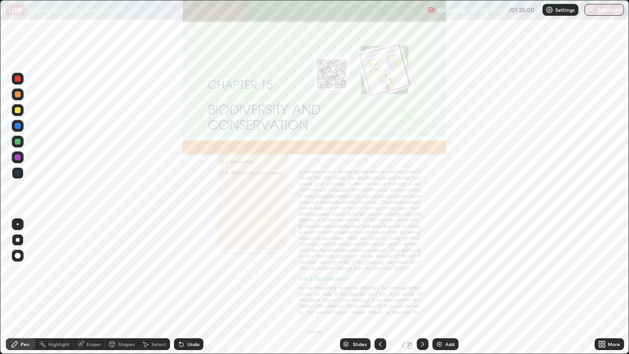
click at [378, 287] on icon at bounding box center [380, 344] width 8 height 8
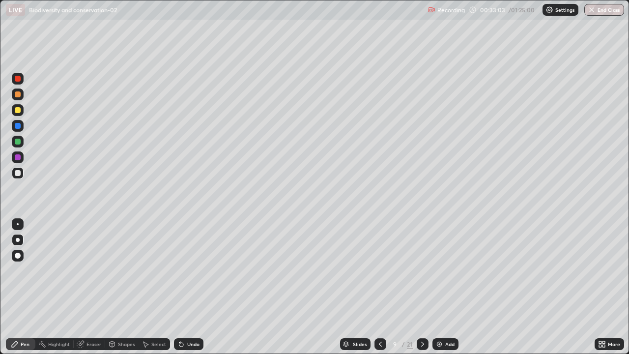
click at [443, 287] on div "Add" at bounding box center [445, 344] width 26 height 12
click at [356, 287] on div "Slides" at bounding box center [360, 344] width 14 height 5
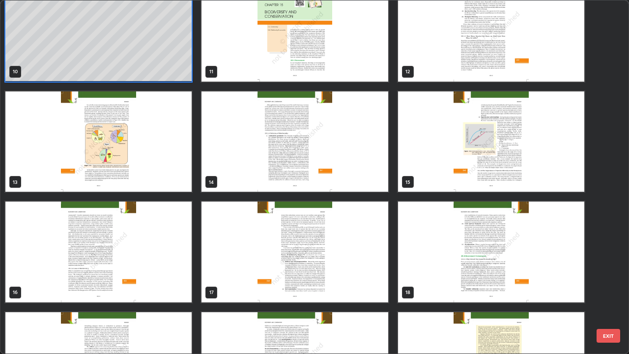
scroll to position [357, 0]
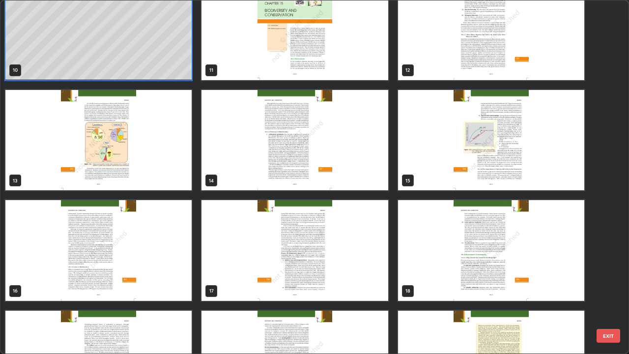
click at [173, 287] on img "grid" at bounding box center [98, 250] width 186 height 101
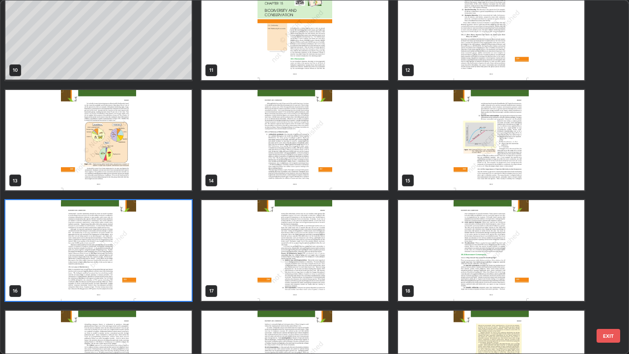
click at [169, 285] on img "grid" at bounding box center [98, 250] width 186 height 101
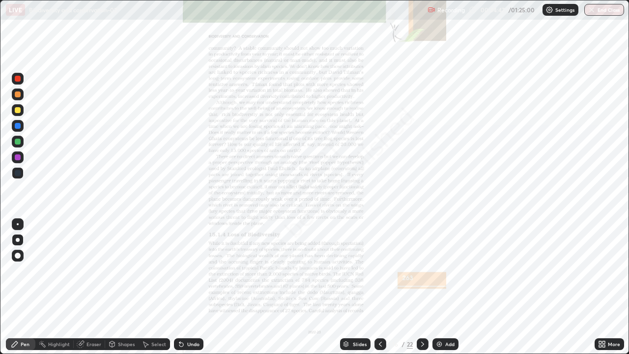
click at [159, 287] on img "grid" at bounding box center [98, 250] width 186 height 101
click at [378, 287] on icon at bounding box center [380, 344] width 8 height 8
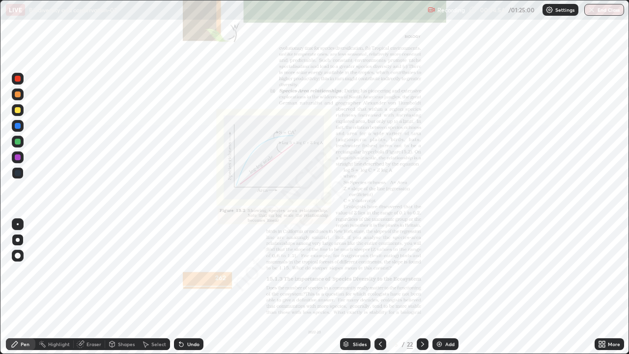
click at [610, 287] on div "More" at bounding box center [614, 344] width 12 height 5
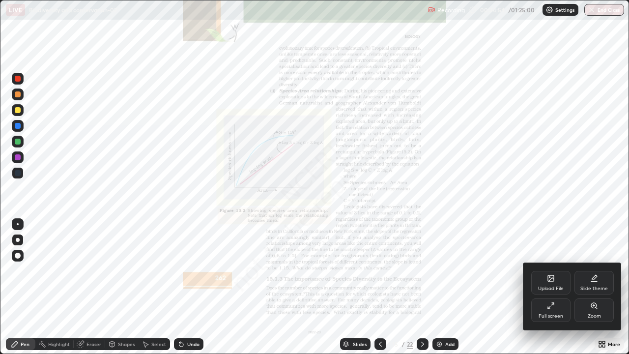
click at [595, 287] on div "Zoom" at bounding box center [594, 316] width 13 height 5
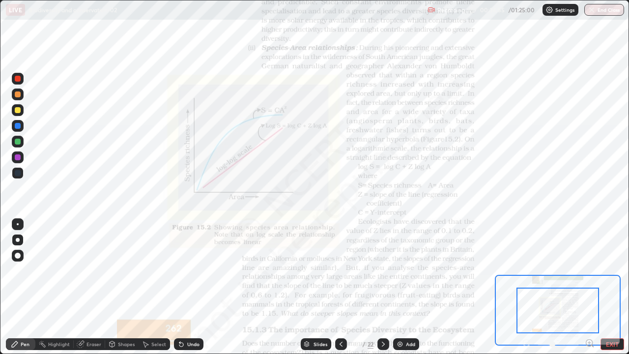
click at [592, 287] on icon at bounding box center [593, 346] width 2 height 2
click at [591, 287] on icon at bounding box center [590, 343] width 10 height 10
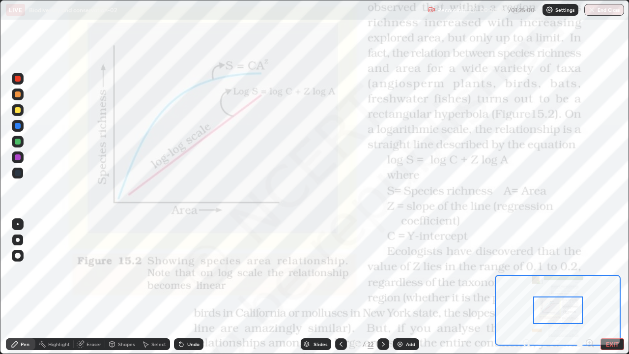
click at [591, 287] on div at bounding box center [558, 344] width 73 height 12
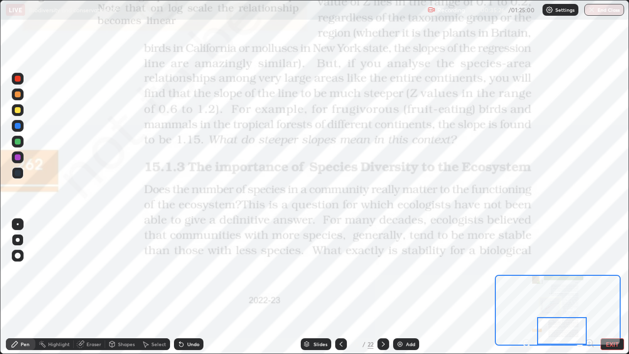
click at [381, 287] on icon at bounding box center [383, 344] width 8 height 8
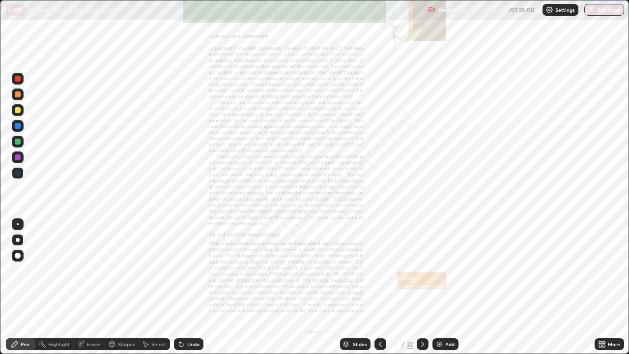
click at [611, 287] on div "More" at bounding box center [614, 344] width 12 height 5
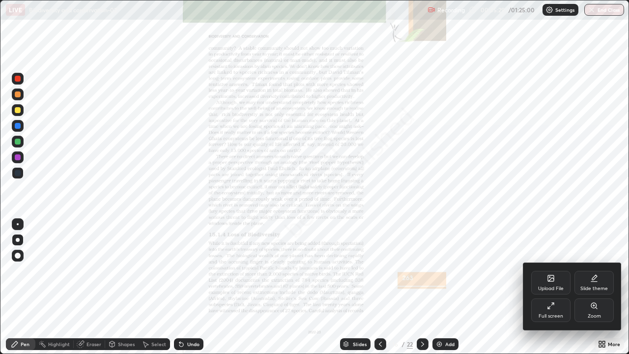
click at [603, 287] on div "Zoom" at bounding box center [593, 310] width 39 height 24
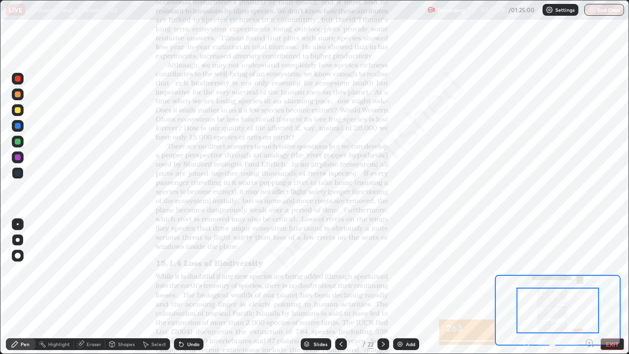
click at [589, 287] on icon at bounding box center [589, 343] width 2 height 0
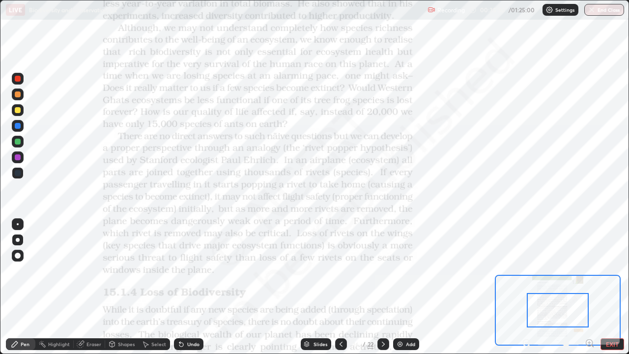
click at [589, 287] on icon at bounding box center [589, 343] width 2 height 0
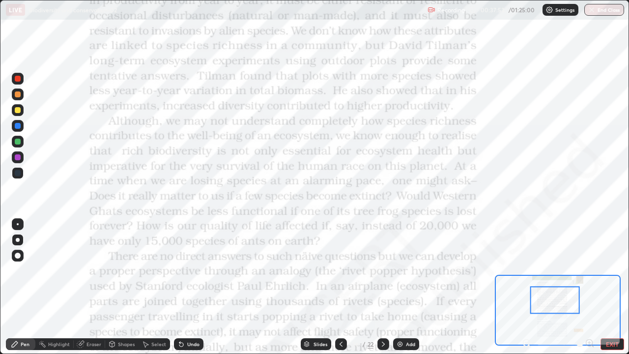
click at [318, 287] on div "Slides" at bounding box center [321, 344] width 14 height 5
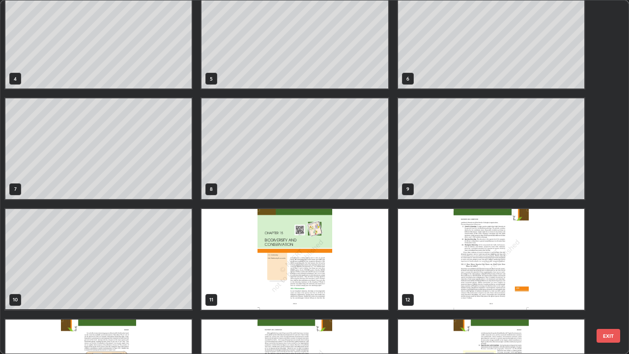
scroll to position [122, 0]
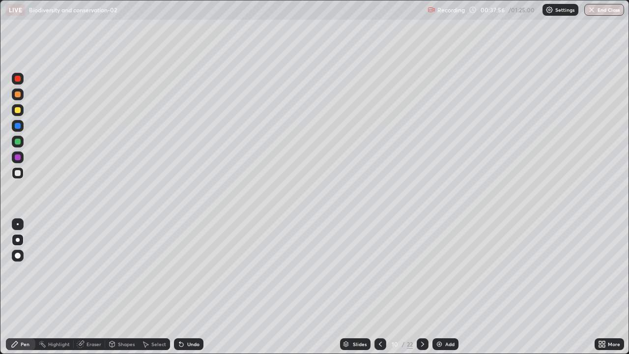
click at [447, 287] on div "Add" at bounding box center [449, 344] width 9 height 5
click at [360, 287] on div "Slides" at bounding box center [359, 344] width 14 height 5
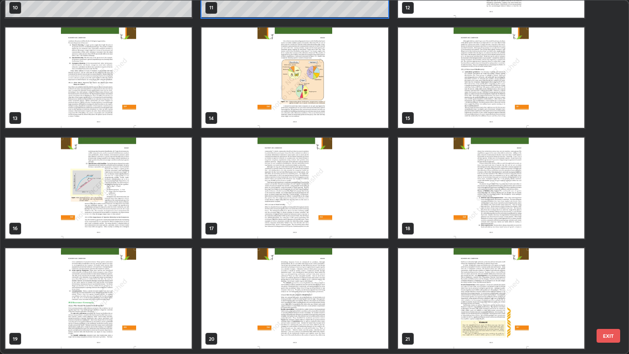
scroll to position [424, 0]
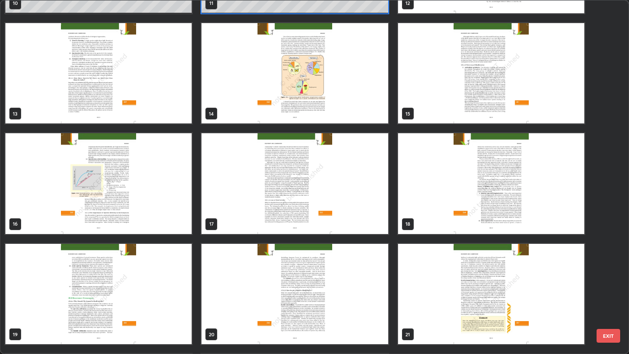
click at [373, 229] on img "grid" at bounding box center [294, 183] width 186 height 101
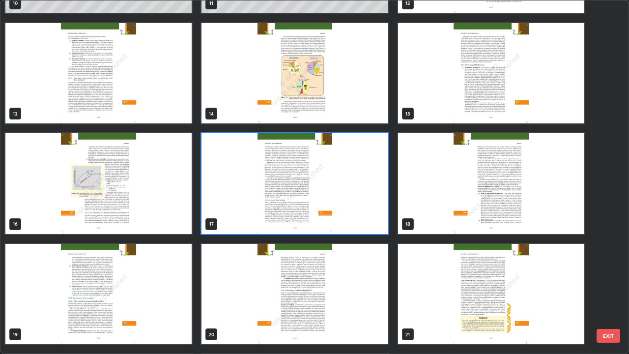
click at [372, 233] on img "grid" at bounding box center [294, 183] width 186 height 101
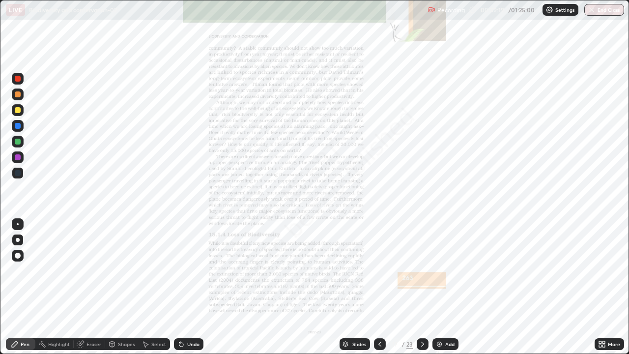
click at [373, 233] on img "grid" at bounding box center [294, 183] width 186 height 101
click at [354, 287] on div "Slides" at bounding box center [355, 344] width 30 height 12
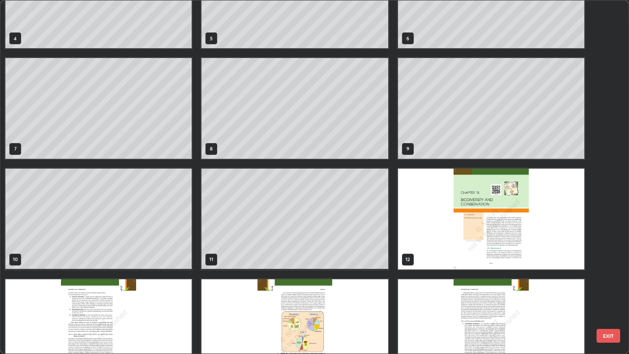
scroll to position [155, 0]
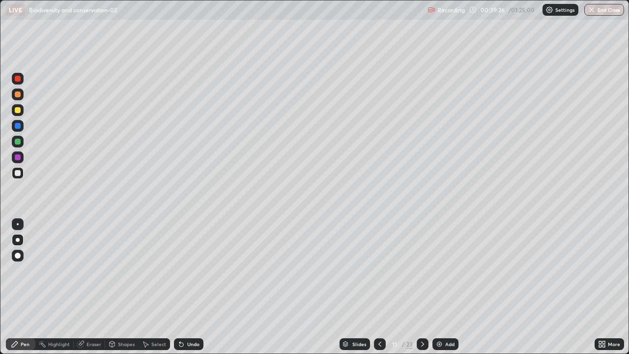
click at [446, 287] on div "Add" at bounding box center [449, 344] width 9 height 5
click at [348, 287] on div "Slides" at bounding box center [355, 344] width 30 height 12
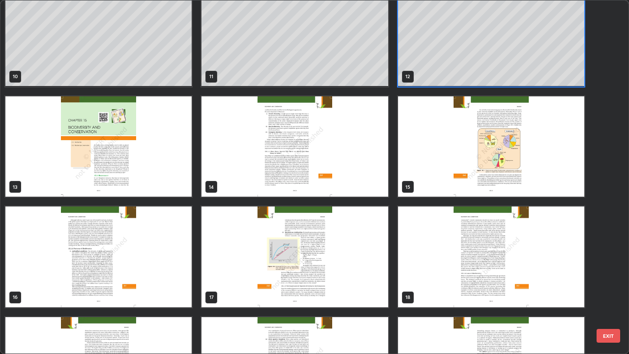
scroll to position [376, 0]
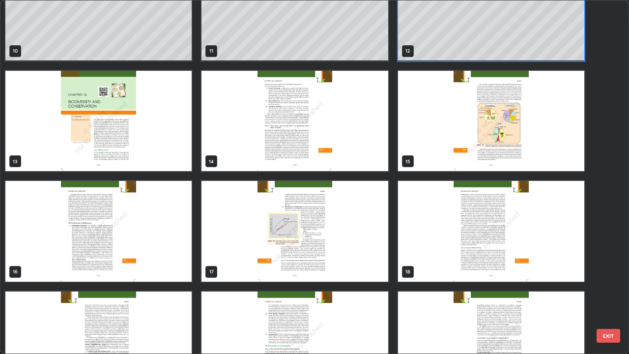
click at [457, 269] on img "grid" at bounding box center [491, 231] width 186 height 101
click at [457, 273] on img "grid" at bounding box center [491, 231] width 186 height 101
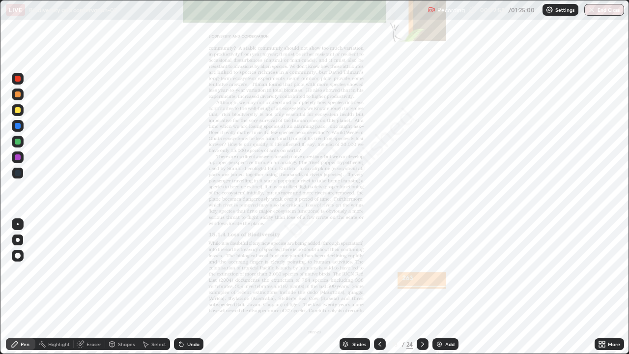
click at [353, 287] on div "Slides" at bounding box center [355, 344] width 30 height 12
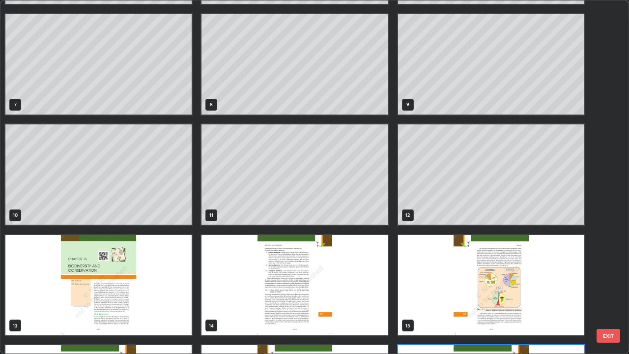
scroll to position [208, 0]
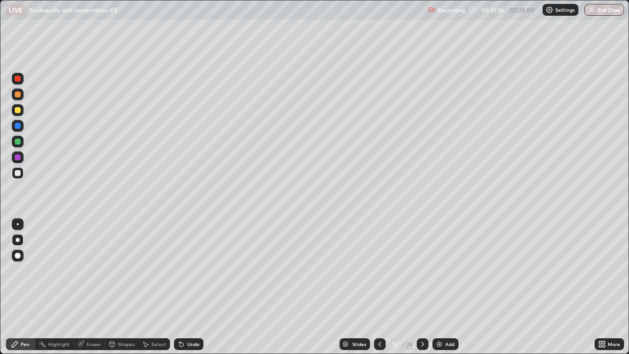
click at [189, 287] on div "Undo" at bounding box center [193, 344] width 12 height 5
click at [183, 287] on icon at bounding box center [181, 344] width 8 height 8
click at [188, 287] on div "Undo" at bounding box center [188, 344] width 29 height 12
click at [354, 287] on div "Slides" at bounding box center [359, 344] width 14 height 5
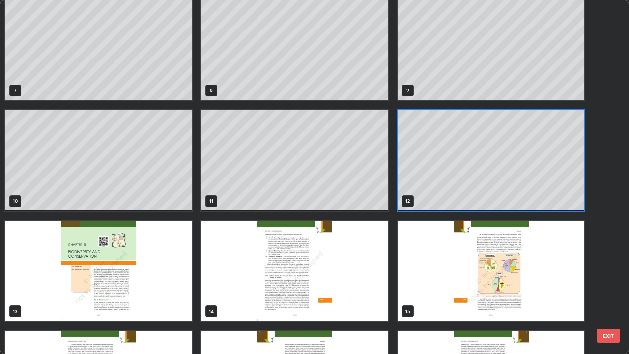
scroll to position [264, 0]
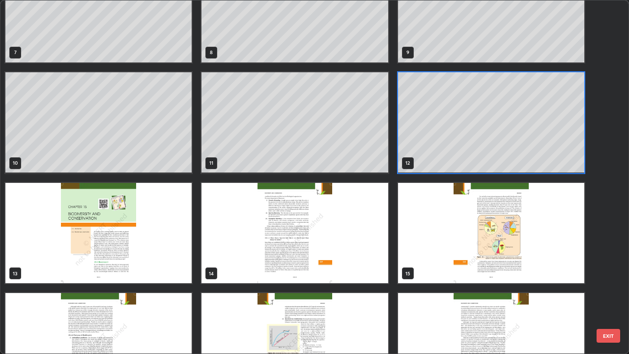
click at [444, 287] on img "grid" at bounding box center [491, 343] width 186 height 101
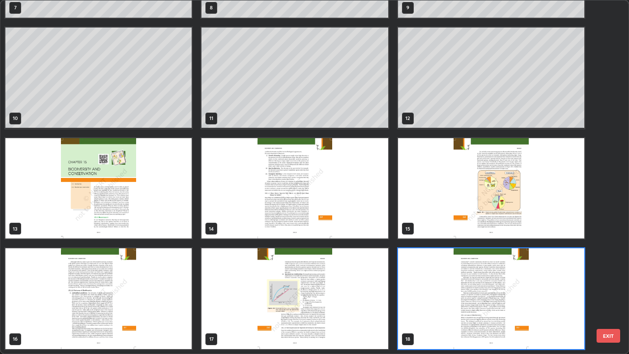
click at [439, 287] on div "4 5 6 7 8 9 10 11 12 13 14 15 16 17 18" at bounding box center [305, 176] width 611 height 353
click at [441, 287] on img "grid" at bounding box center [491, 298] width 186 height 101
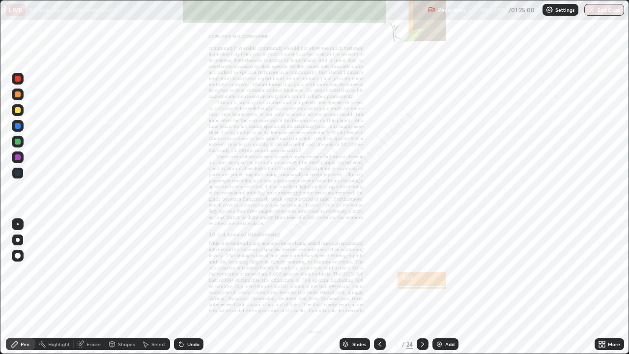
click at [603, 287] on icon at bounding box center [604, 345] width 2 height 2
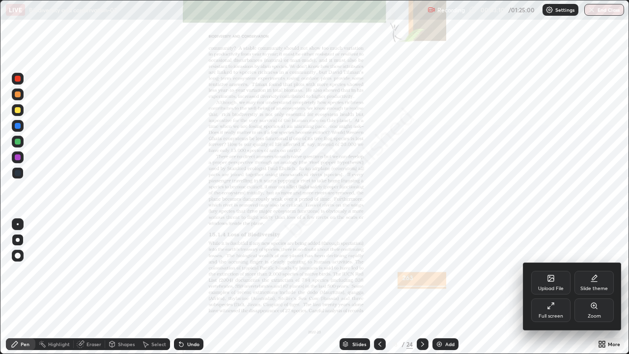
click at [604, 287] on div "Zoom" at bounding box center [593, 310] width 39 height 24
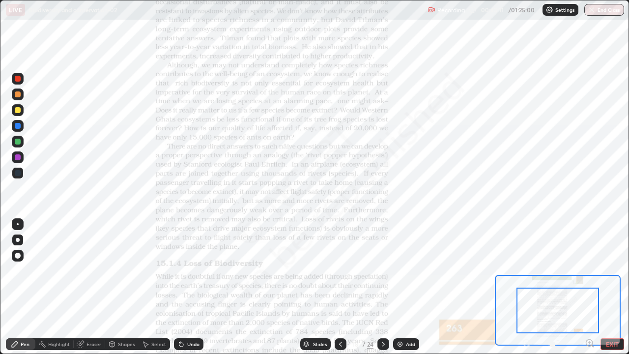
click at [592, 287] on icon at bounding box center [593, 346] width 2 height 2
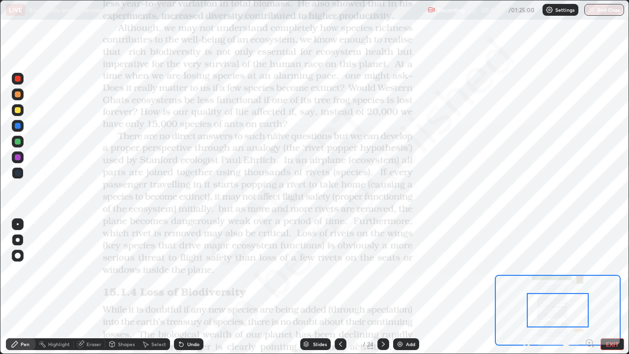
click at [588, 287] on icon at bounding box center [589, 343] width 2 height 0
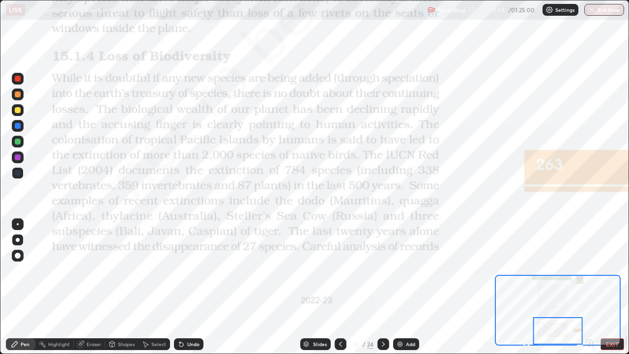
click at [382, 287] on icon at bounding box center [383, 344] width 8 height 8
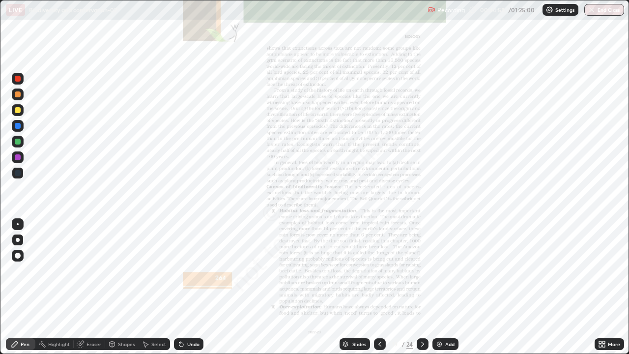
click at [384, 287] on div at bounding box center [380, 344] width 12 height 12
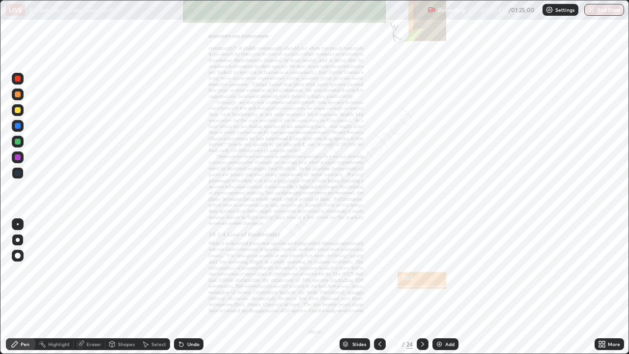
click at [352, 287] on div "Slides" at bounding box center [359, 344] width 14 height 5
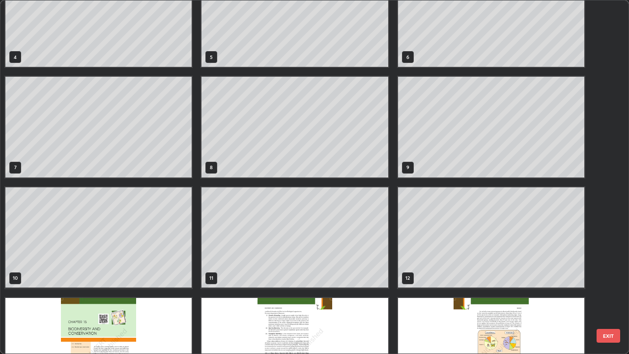
scroll to position [144, 0]
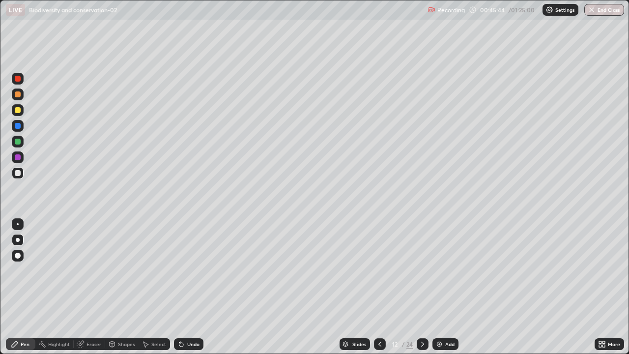
click at [448, 287] on div "Add" at bounding box center [449, 344] width 9 height 5
click at [358, 287] on div "Slides" at bounding box center [359, 344] width 14 height 5
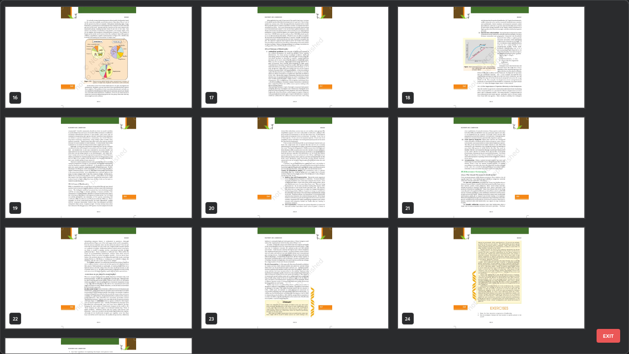
scroll to position [553, 0]
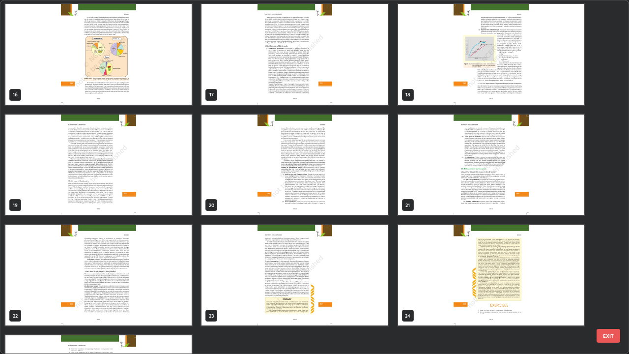
click at [376, 264] on img "grid" at bounding box center [294, 275] width 186 height 101
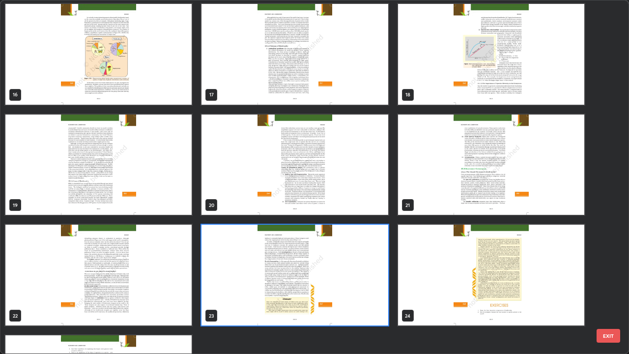
click at [372, 204] on img "grid" at bounding box center [294, 165] width 186 height 101
click at [370, 204] on img "grid" at bounding box center [294, 165] width 186 height 101
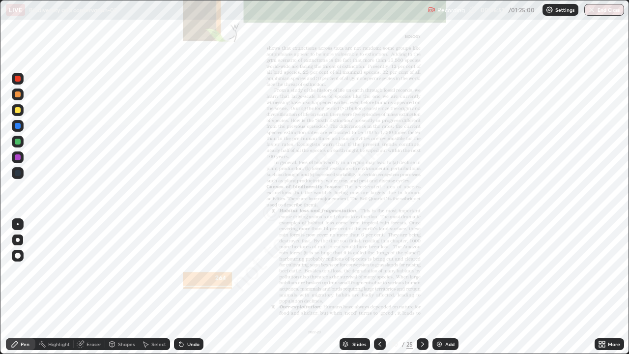
click at [370, 204] on img "grid" at bounding box center [294, 165] width 186 height 101
click at [615, 287] on div "More" at bounding box center [614, 344] width 12 height 5
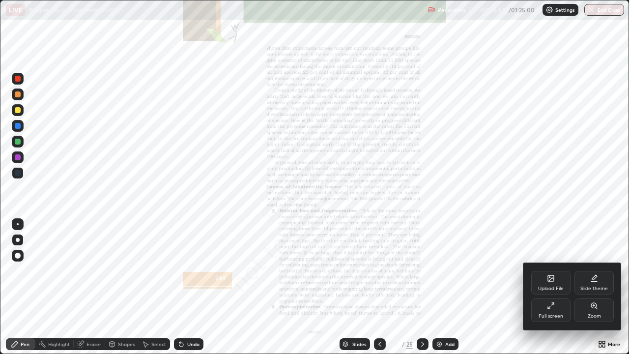
click at [605, 287] on div "Zoom" at bounding box center [593, 310] width 39 height 24
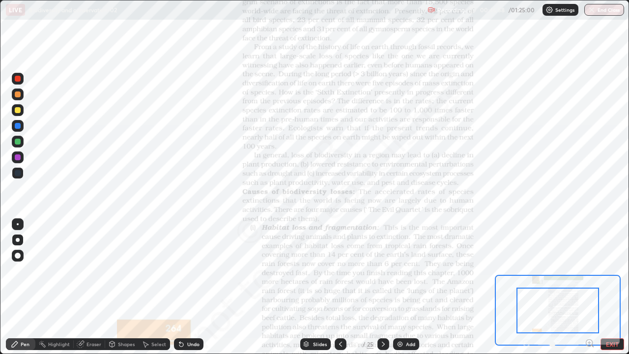
click at [592, 287] on icon at bounding box center [593, 346] width 2 height 2
click at [593, 287] on icon at bounding box center [590, 343] width 10 height 10
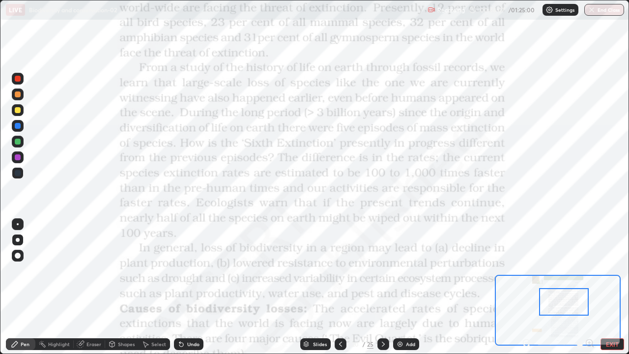
click at [339, 287] on icon at bounding box center [341, 344] width 8 height 8
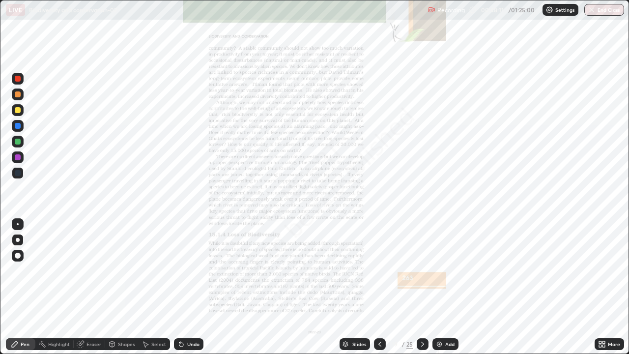
click at [603, 287] on icon at bounding box center [604, 345] width 2 height 2
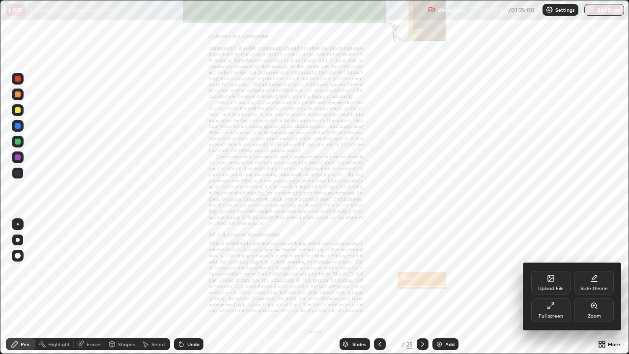
click at [603, 287] on div "Zoom" at bounding box center [593, 310] width 39 height 24
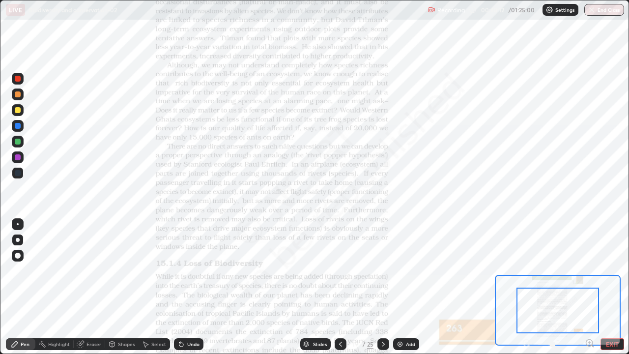
click at [591, 287] on icon at bounding box center [589, 343] width 2 height 0
click at [589, 287] on icon at bounding box center [589, 343] width 2 height 0
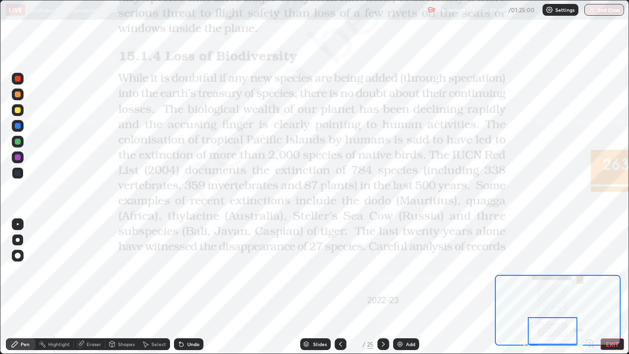
click at [382, 287] on icon at bounding box center [383, 344] width 8 height 8
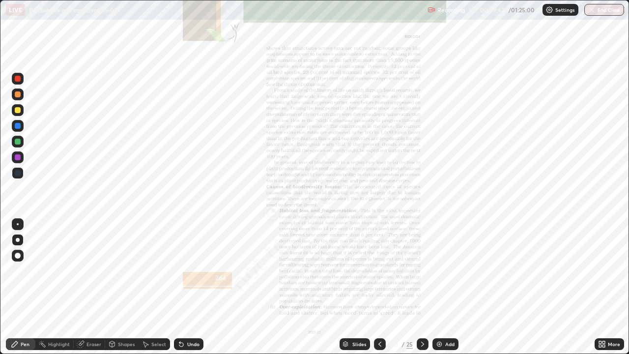
click at [609, 287] on div "More" at bounding box center [609, 344] width 29 height 12
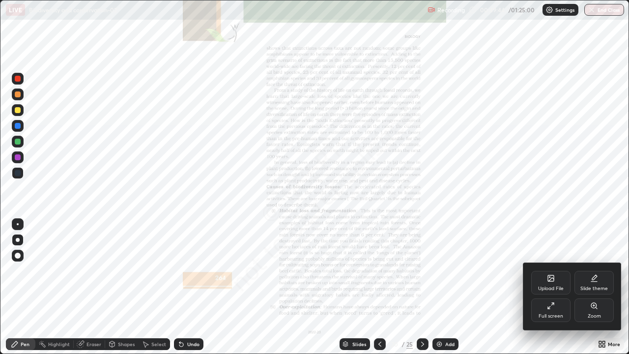
click at [602, 287] on div "Zoom" at bounding box center [593, 310] width 39 height 24
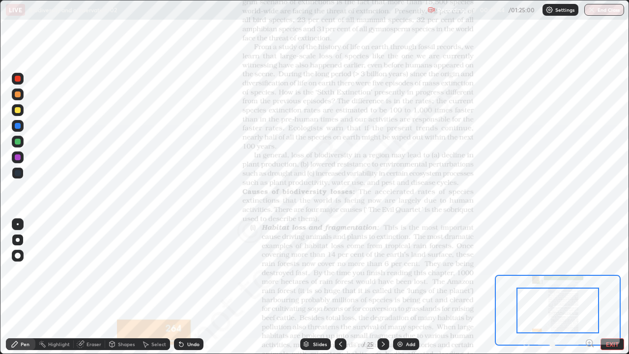
click at [589, 287] on icon at bounding box center [589, 343] width 2 height 0
click at [592, 287] on icon at bounding box center [593, 346] width 2 height 2
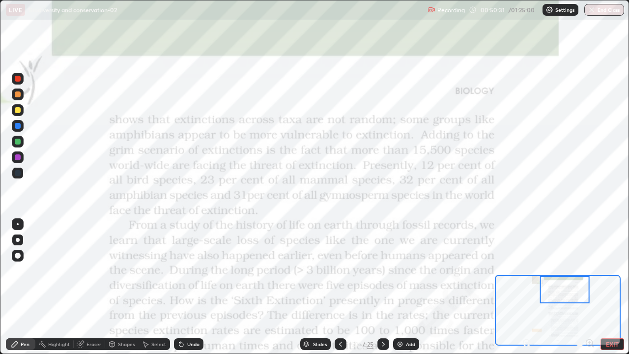
click at [318, 287] on div "Slides" at bounding box center [320, 344] width 14 height 5
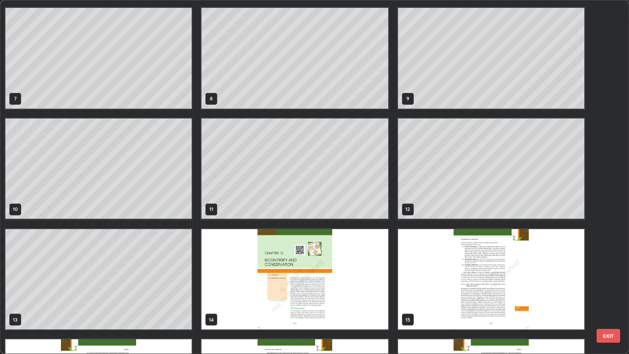
scroll to position [218, 0]
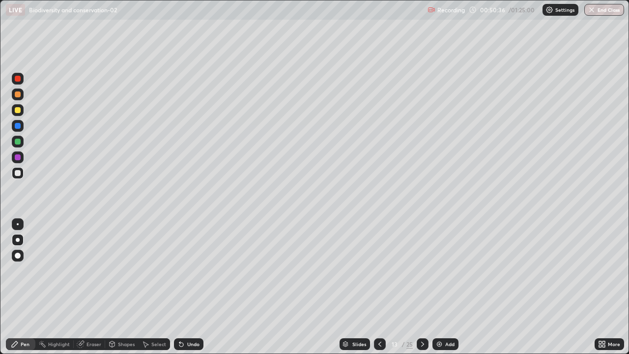
click at [446, 287] on div "Add" at bounding box center [449, 344] width 9 height 5
click at [379, 287] on icon at bounding box center [380, 344] width 8 height 8
click at [439, 287] on img at bounding box center [439, 344] width 8 height 8
click at [354, 287] on div "Slides" at bounding box center [355, 344] width 30 height 12
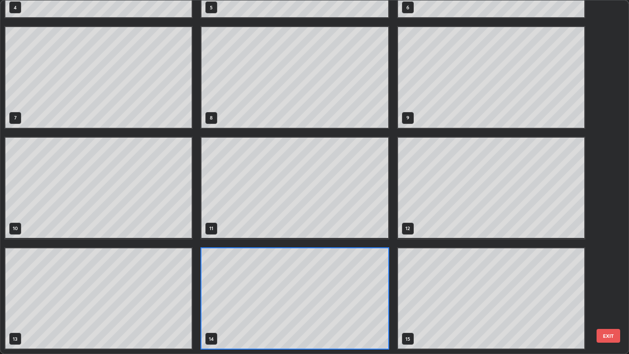
scroll to position [350, 623]
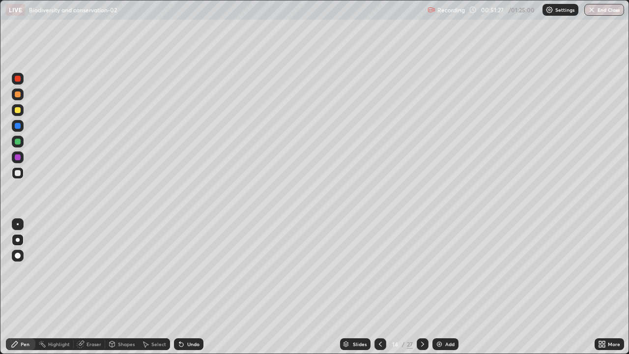
click at [361, 287] on div "Slides" at bounding box center [360, 344] width 14 height 5
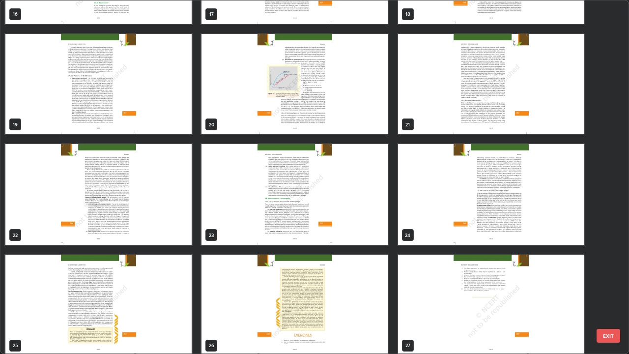
scroll to position [640, 0]
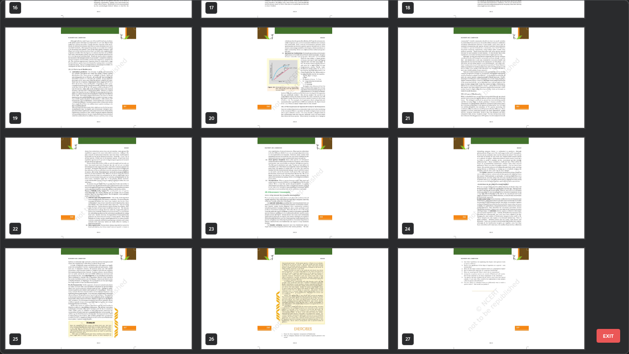
click at [446, 115] on img "grid" at bounding box center [491, 78] width 186 height 101
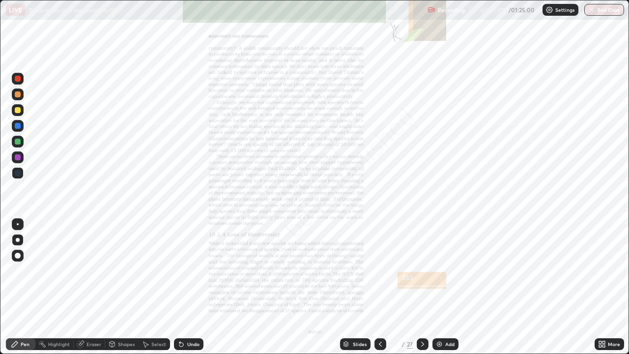
click at [443, 119] on img "grid" at bounding box center [491, 78] width 186 height 101
click at [352, 287] on div "Slides" at bounding box center [355, 344] width 30 height 12
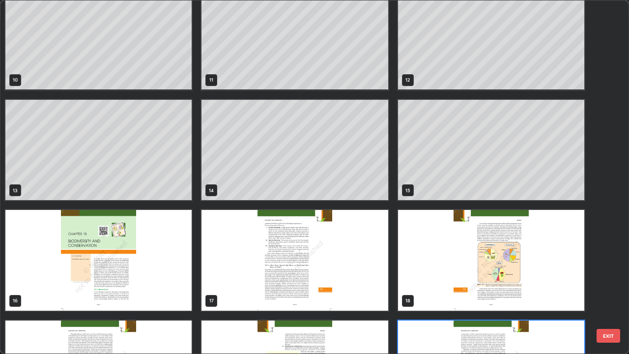
scroll to position [325, 0]
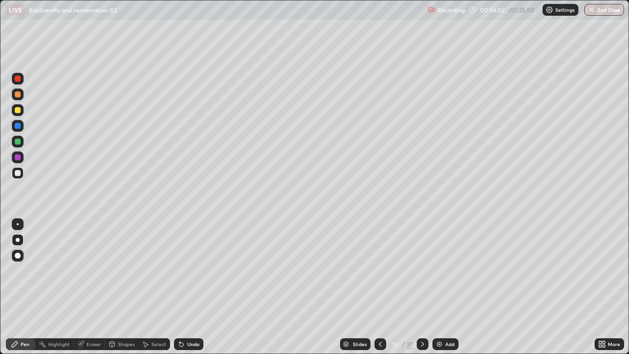
click at [356, 287] on div "Slides" at bounding box center [360, 344] width 14 height 5
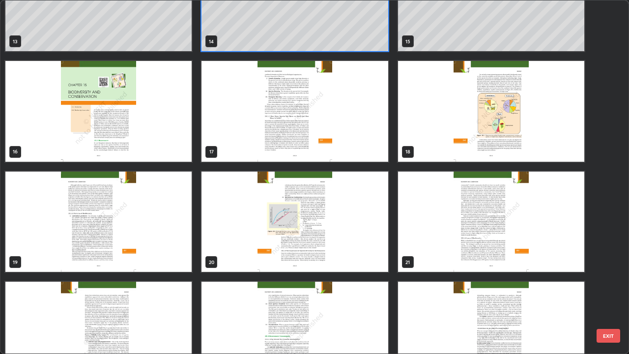
scroll to position [554, 0]
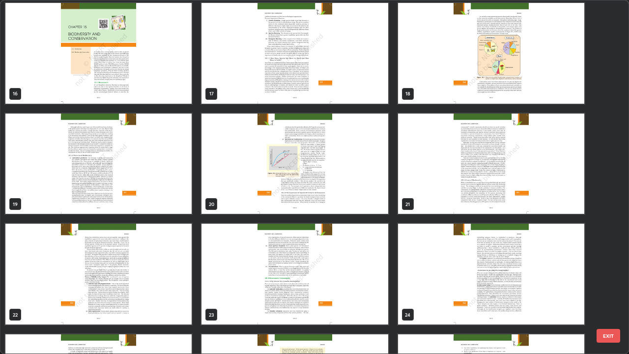
click at [184, 287] on img "grid" at bounding box center [98, 274] width 186 height 101
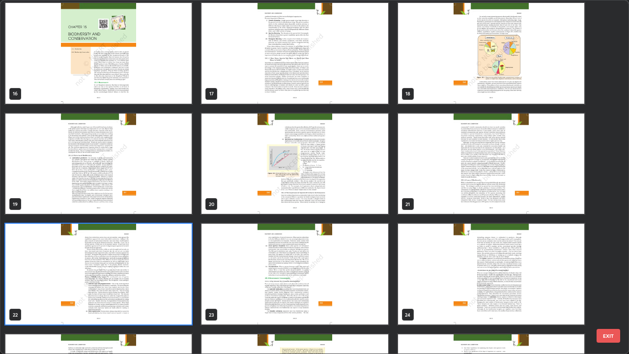
click at [181, 287] on img "grid" at bounding box center [98, 274] width 186 height 101
click at [183, 287] on img "grid" at bounding box center [98, 274] width 186 height 101
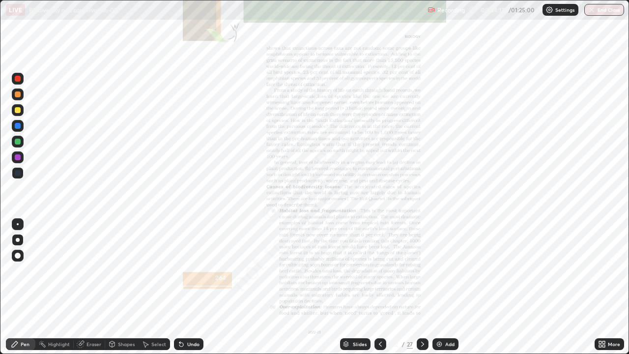
click at [423, 287] on icon at bounding box center [422, 344] width 3 height 5
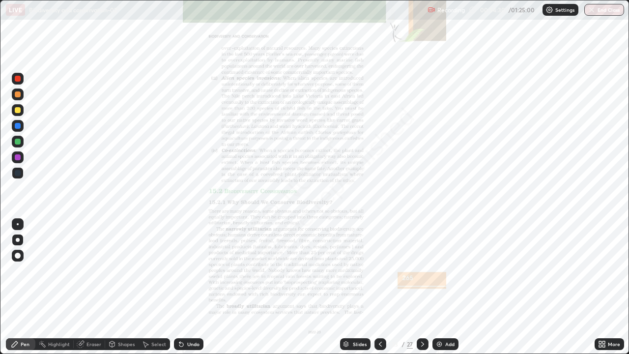
click at [379, 287] on icon at bounding box center [380, 344] width 8 height 8
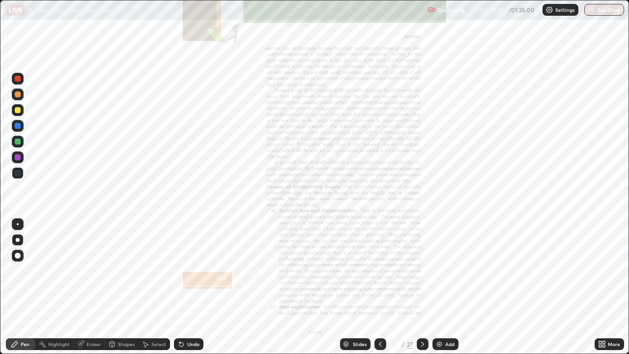
click at [354, 287] on div "Slides" at bounding box center [360, 344] width 14 height 5
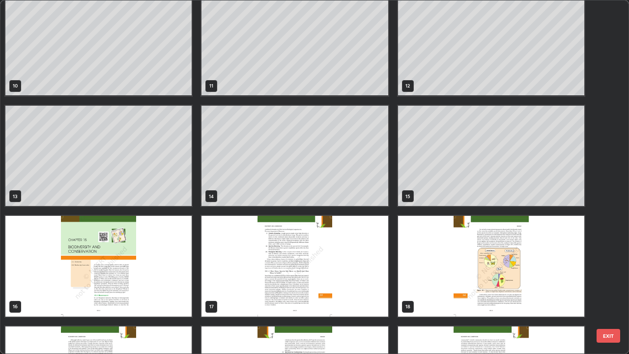
scroll to position [339, 0]
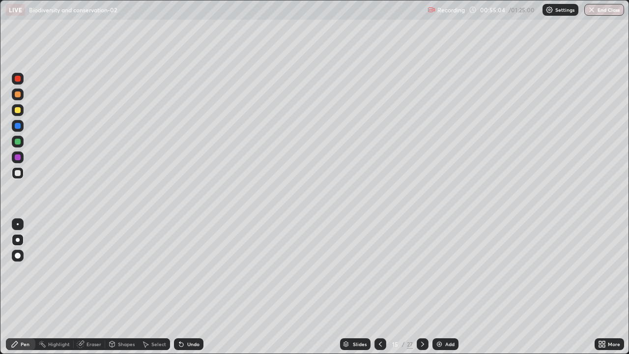
click at [18, 144] on div at bounding box center [18, 142] width 6 height 6
click at [189, 287] on div "Undo" at bounding box center [193, 344] width 12 height 5
click at [184, 287] on div "Undo" at bounding box center [188, 344] width 29 height 12
click at [183, 287] on icon at bounding box center [181, 344] width 8 height 8
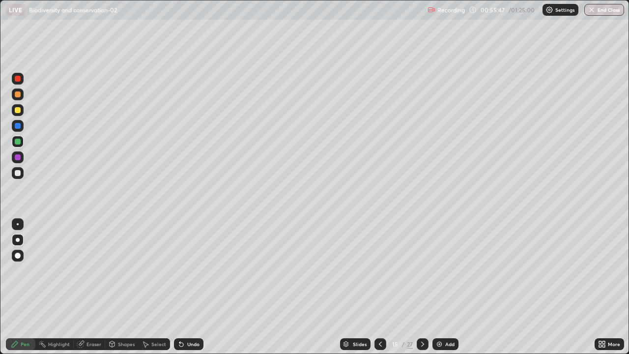
click at [180, 287] on icon at bounding box center [181, 345] width 4 height 4
click at [22, 172] on div at bounding box center [18, 173] width 12 height 12
click at [365, 287] on div "Slides" at bounding box center [355, 344] width 30 height 12
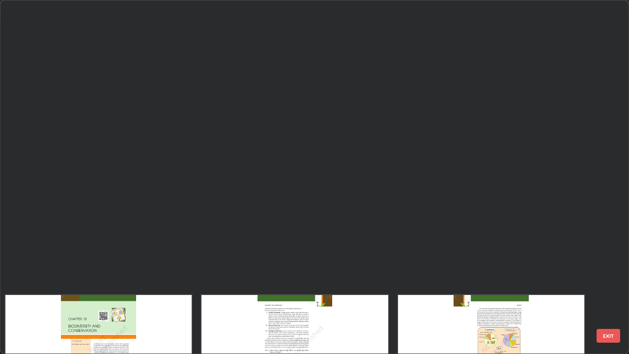
scroll to position [640, 0]
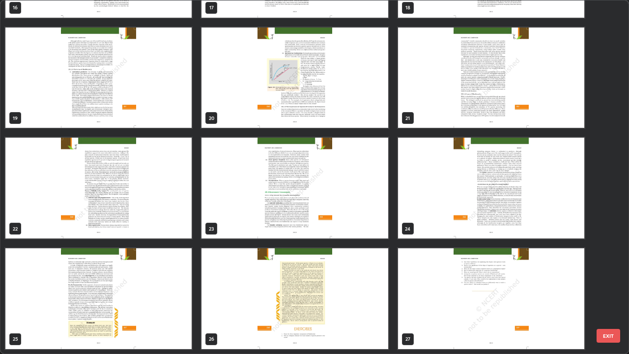
click at [180, 234] on img "grid" at bounding box center [98, 188] width 186 height 101
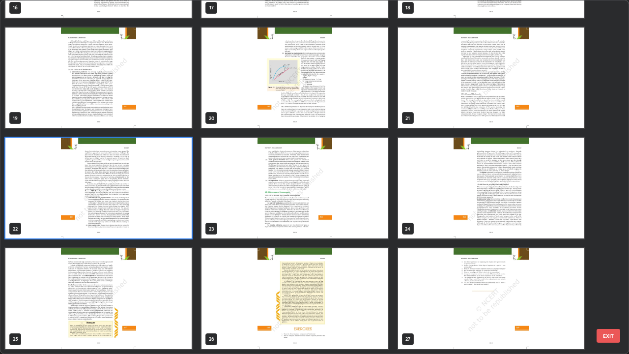
click at [180, 232] on img "grid" at bounding box center [98, 188] width 186 height 101
click at [181, 228] on img "grid" at bounding box center [98, 188] width 186 height 101
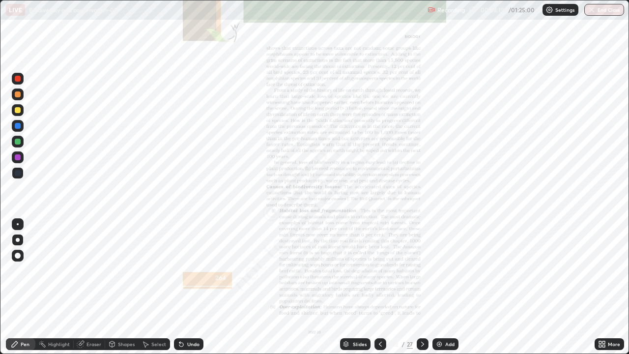
click at [612, 287] on div "More" at bounding box center [614, 344] width 12 height 5
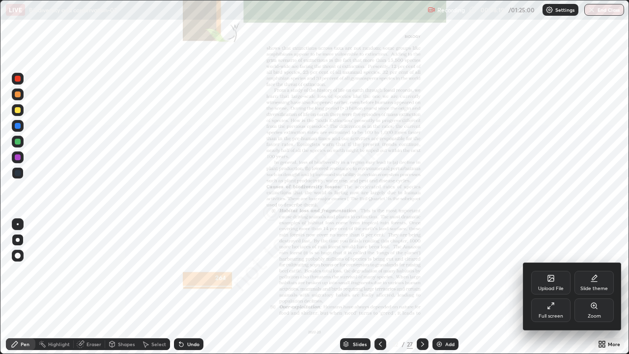
click at [599, 287] on div "Zoom" at bounding box center [594, 316] width 13 height 5
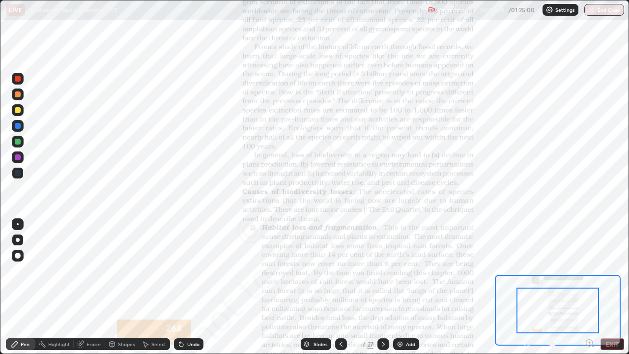
click at [589, 287] on icon at bounding box center [589, 343] width 2 height 0
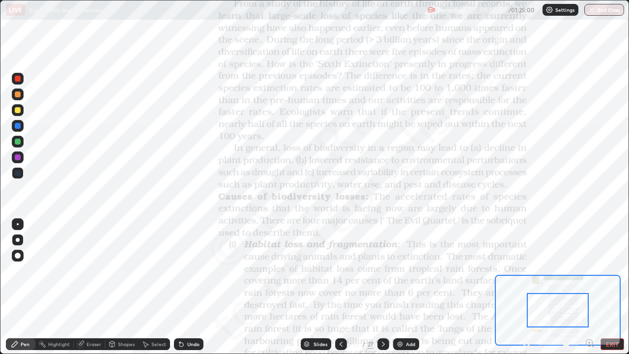
click at [589, 287] on icon at bounding box center [589, 343] width 2 height 0
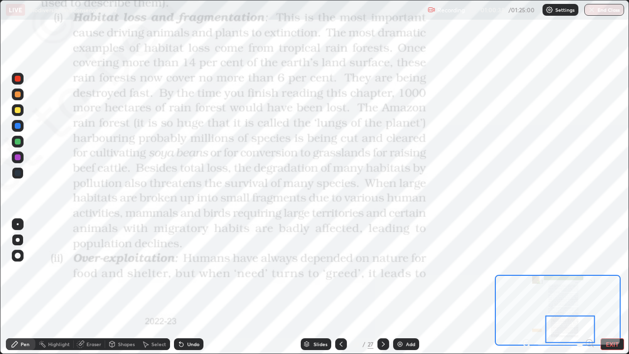
click at [384, 287] on icon at bounding box center [383, 344] width 8 height 8
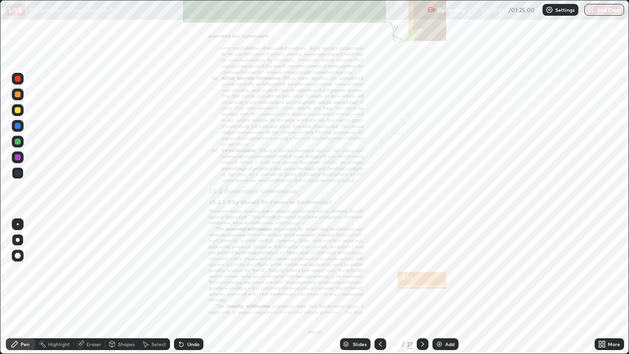
click at [603, 287] on icon at bounding box center [604, 345] width 2 height 2
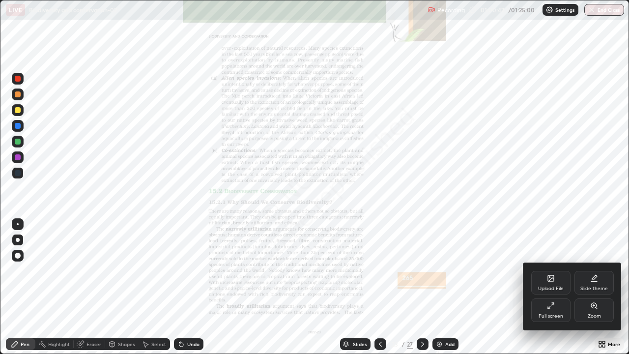
click at [598, 287] on div "Zoom" at bounding box center [593, 310] width 39 height 24
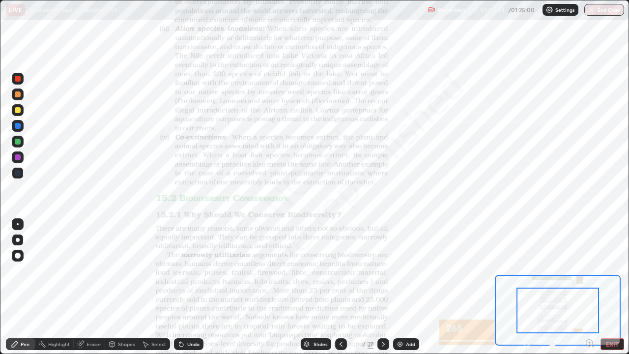
click at [592, 287] on icon at bounding box center [593, 346] width 2 height 2
click at [589, 287] on icon at bounding box center [589, 343] width 2 height 0
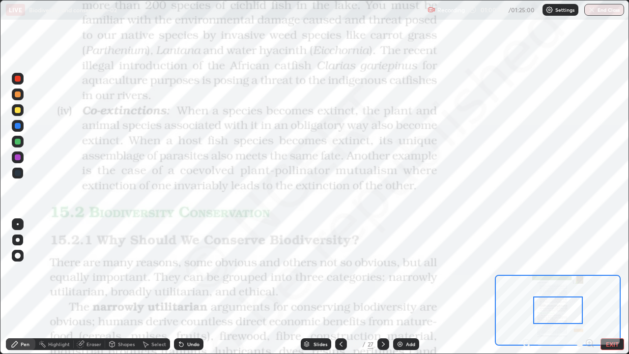
click at [590, 287] on div at bounding box center [558, 344] width 73 height 12
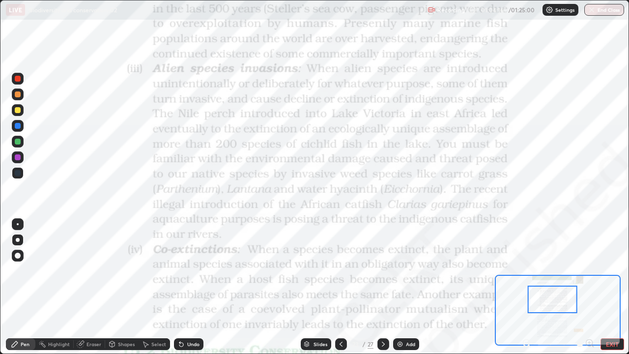
click at [317, 287] on div "Slides" at bounding box center [321, 344] width 14 height 5
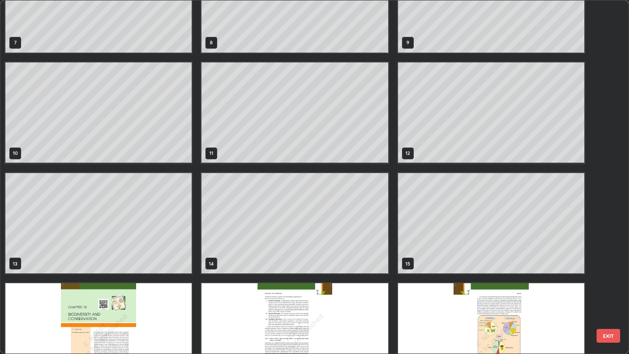
scroll to position [268, 0]
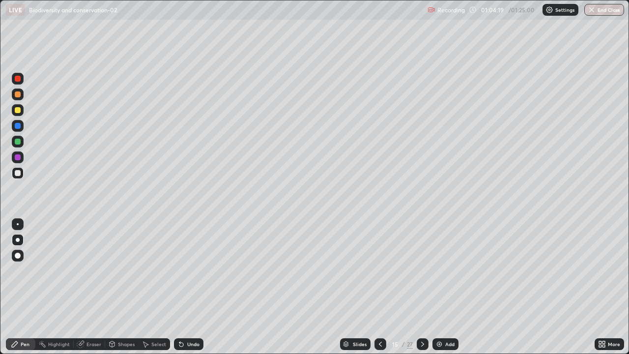
click at [448, 287] on div "Add" at bounding box center [449, 344] width 9 height 5
click at [202, 287] on div "Undo" at bounding box center [188, 344] width 29 height 12
click at [354, 287] on div "Slides" at bounding box center [359, 344] width 14 height 5
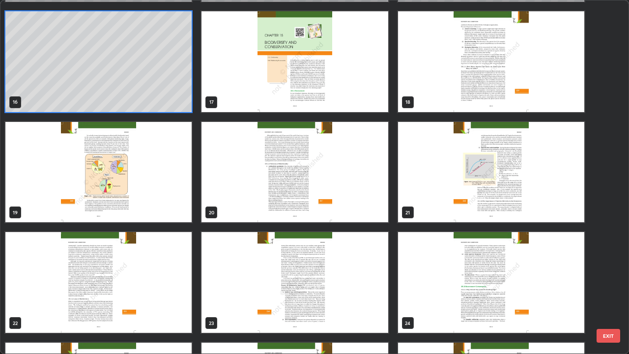
scroll to position [547, 0]
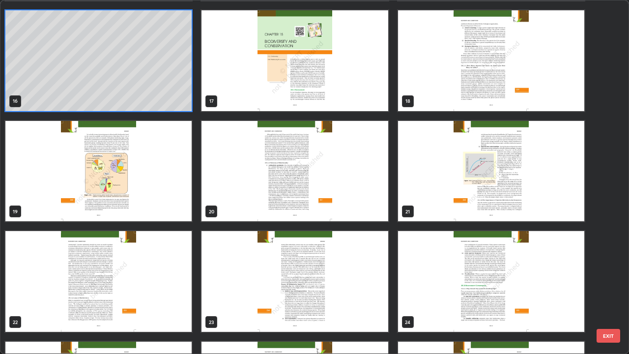
click at [511, 287] on img "grid" at bounding box center [491, 281] width 186 height 101
click at [512, 287] on img "grid" at bounding box center [491, 281] width 186 height 101
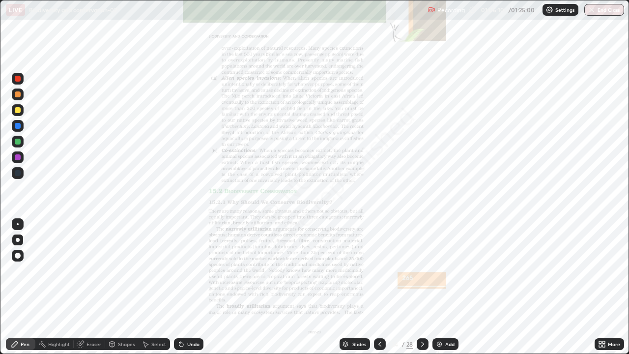
click at [506, 287] on img "grid" at bounding box center [491, 281] width 186 height 101
click at [610, 287] on div "More" at bounding box center [609, 344] width 29 height 12
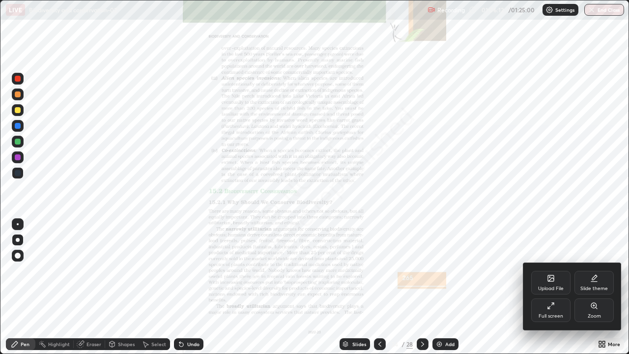
click at [603, 287] on div "Zoom" at bounding box center [593, 310] width 39 height 24
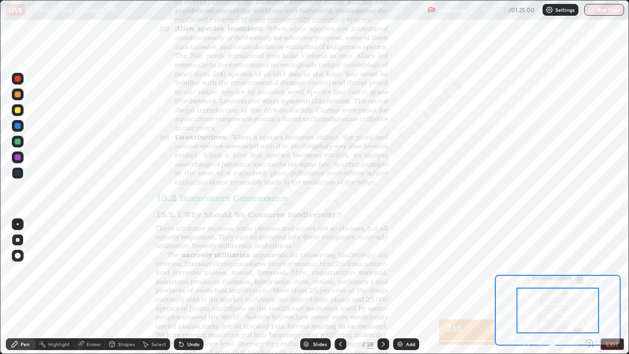
click at [590, 287] on icon at bounding box center [589, 343] width 2 height 0
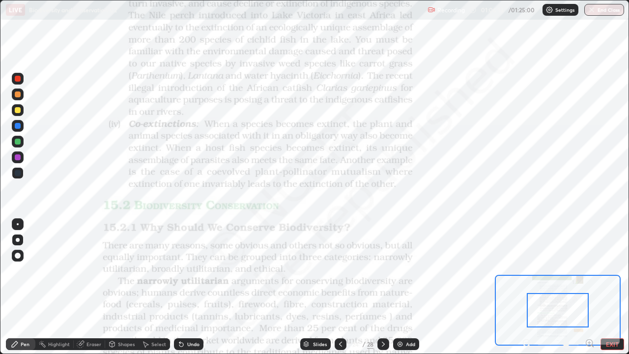
click at [590, 287] on icon at bounding box center [589, 343] width 2 height 0
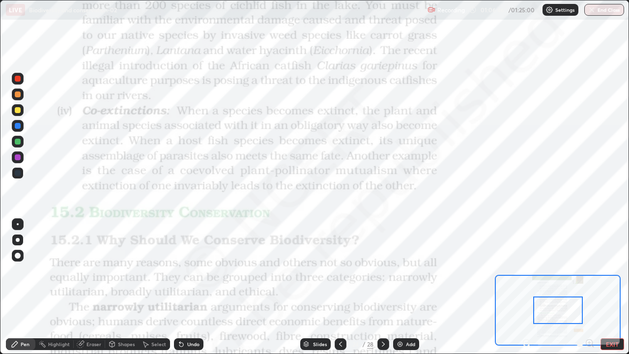
click at [571, 287] on div at bounding box center [558, 310] width 50 height 28
click at [317, 287] on div "Slides" at bounding box center [320, 344] width 14 height 5
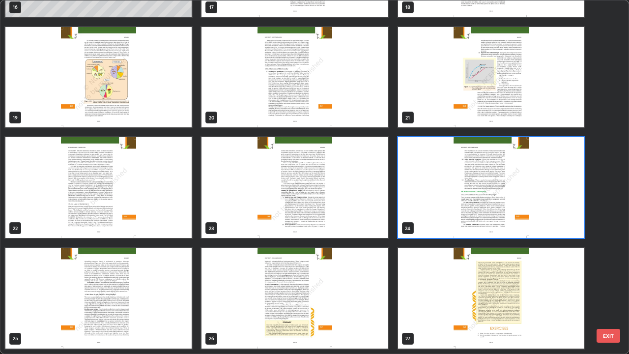
scroll to position [642, 0]
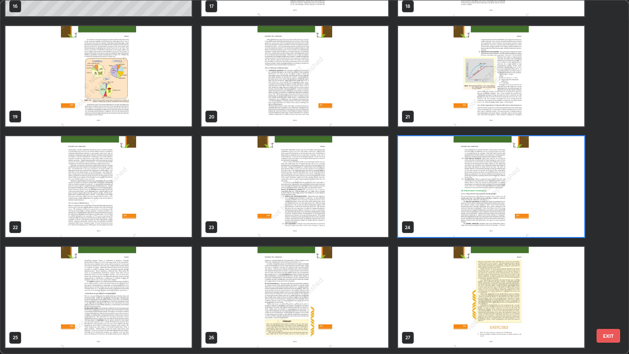
click at [453, 221] on img "grid" at bounding box center [491, 186] width 186 height 101
click at [447, 223] on img "grid" at bounding box center [491, 186] width 186 height 101
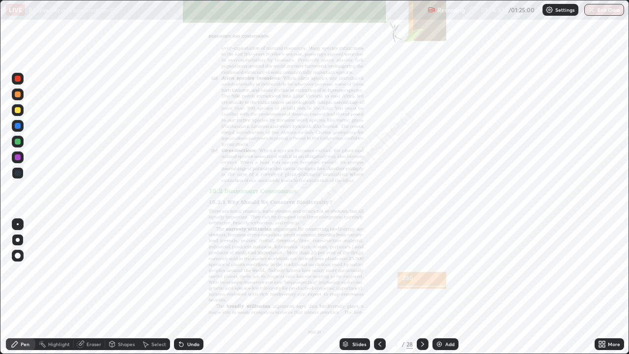
click at [443, 222] on img "grid" at bounding box center [491, 186] width 186 height 101
click at [423, 287] on div at bounding box center [423, 344] width 12 height 12
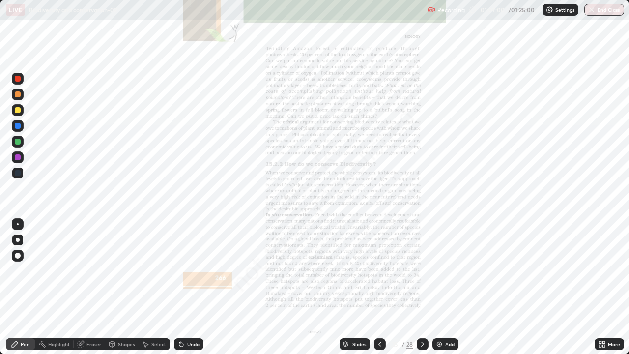
click at [423, 287] on icon at bounding box center [423, 344] width 8 height 8
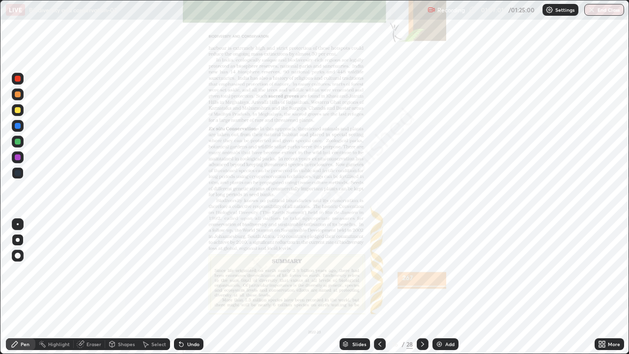
click at [382, 287] on div at bounding box center [380, 344] width 12 height 12
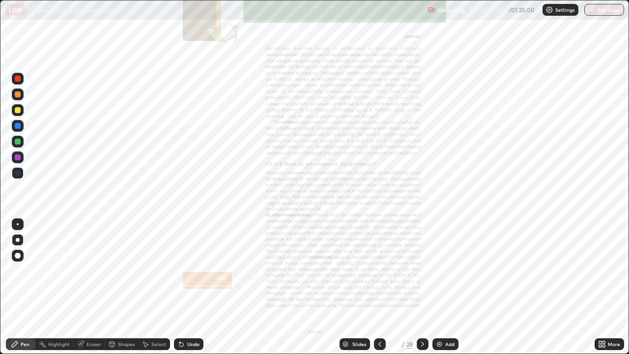
click at [383, 287] on div at bounding box center [380, 344] width 12 height 12
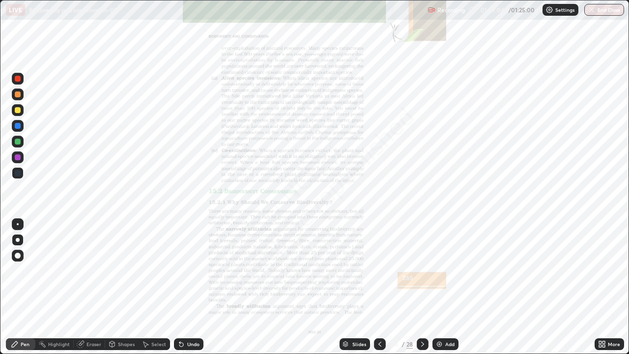
click at [421, 287] on icon at bounding box center [423, 344] width 8 height 8
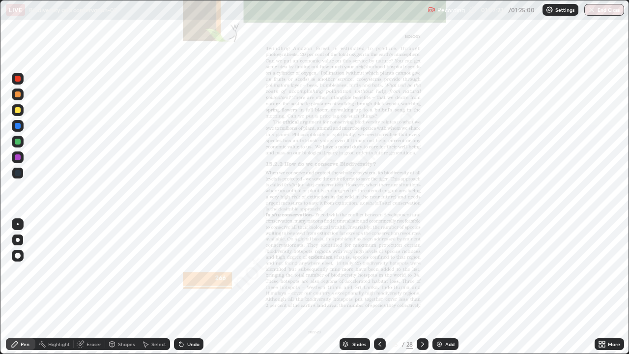
click at [422, 287] on icon at bounding box center [423, 344] width 8 height 8
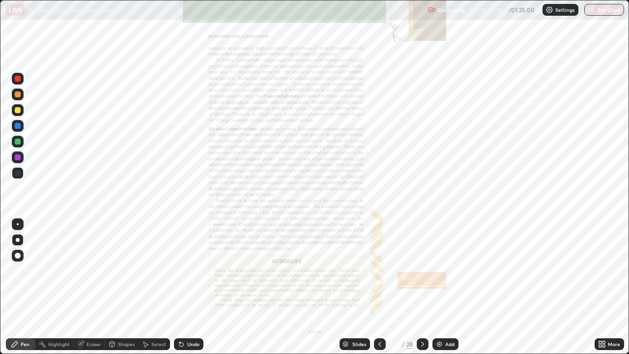
click at [380, 287] on icon at bounding box center [380, 344] width 8 height 8
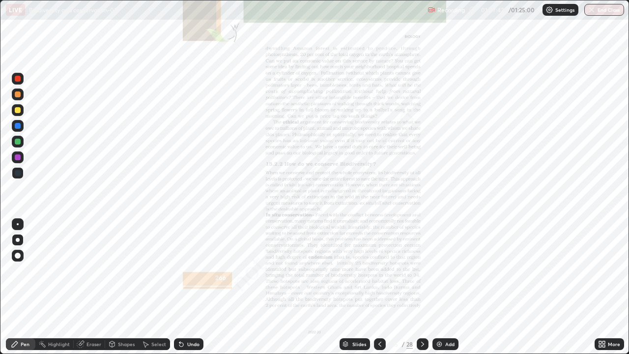
click at [379, 287] on icon at bounding box center [380, 344] width 8 height 8
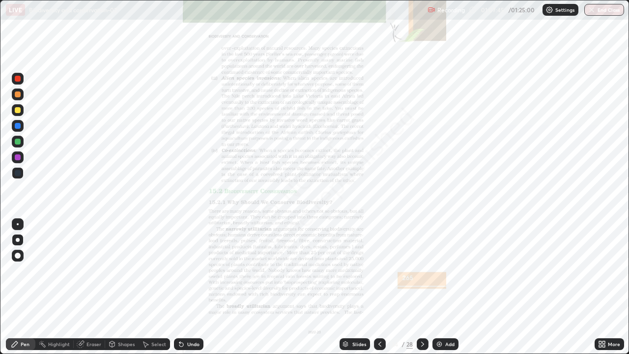
click at [362, 287] on div "Slides" at bounding box center [355, 344] width 30 height 12
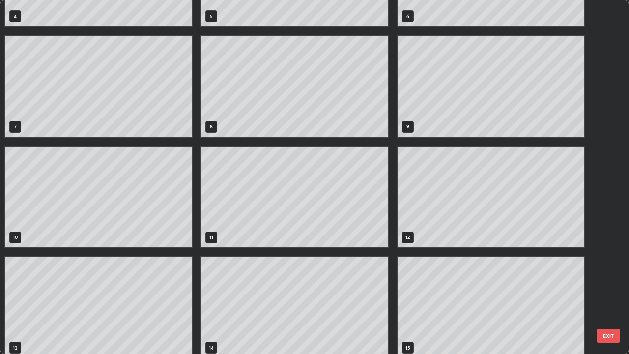
scroll to position [199, 0]
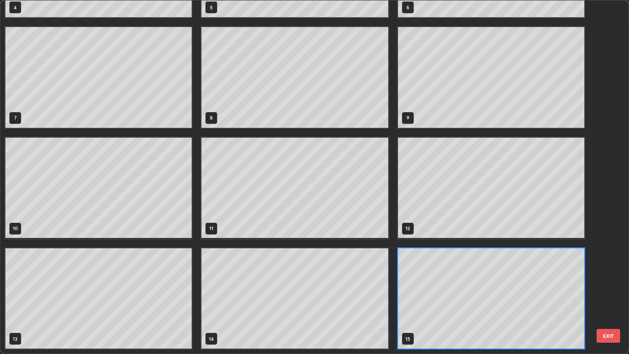
click at [440, 285] on div "1 2 3 4 5 6 7 8 9 10 11 12 13 14 15" at bounding box center [305, 176] width 611 height 353
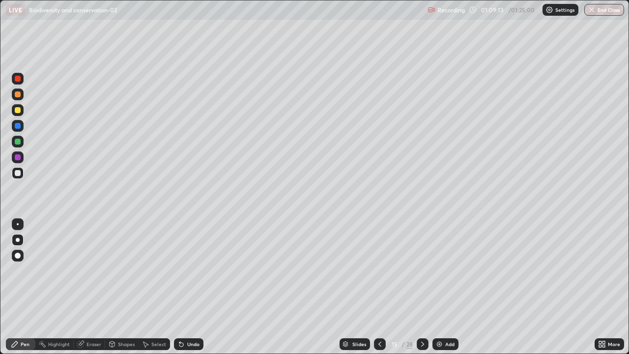
click at [363, 287] on div "Slides" at bounding box center [359, 344] width 14 height 5
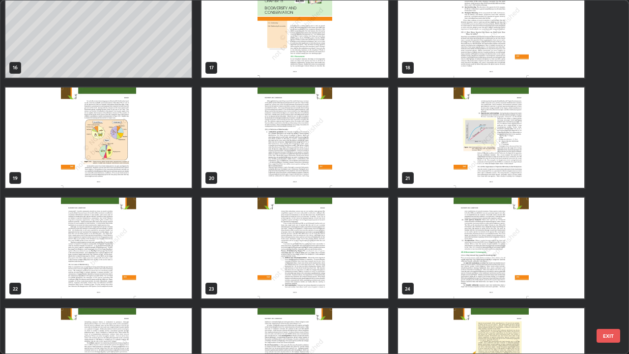
scroll to position [597, 0]
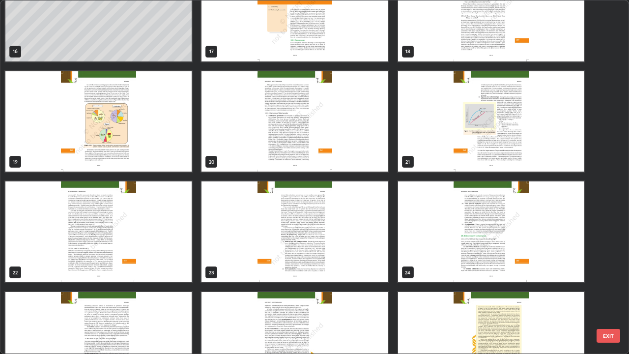
click at [357, 262] on img "grid" at bounding box center [294, 231] width 186 height 101
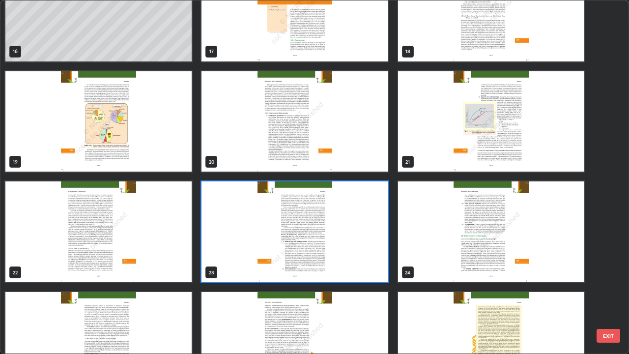
click at [361, 257] on img "grid" at bounding box center [294, 231] width 186 height 101
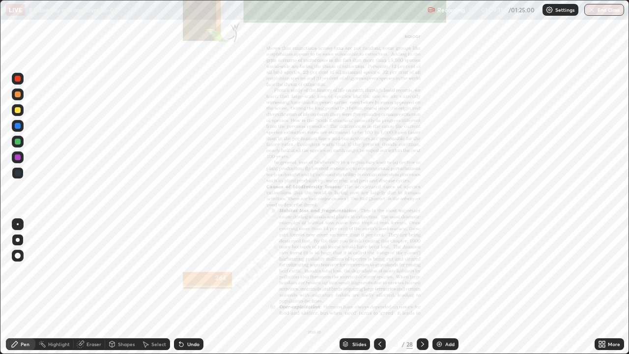
click at [361, 257] on img "grid" at bounding box center [294, 231] width 186 height 101
click at [422, 287] on icon at bounding box center [423, 344] width 8 height 8
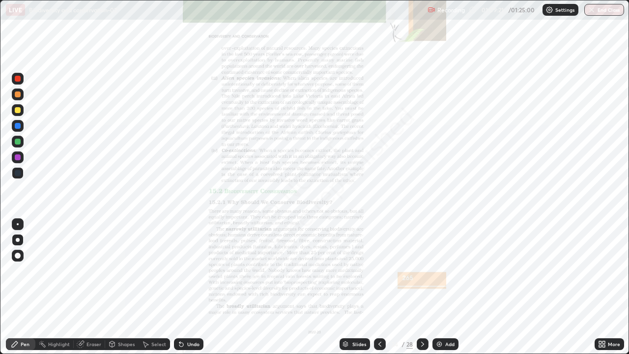
click at [424, 287] on div at bounding box center [423, 344] width 12 height 20
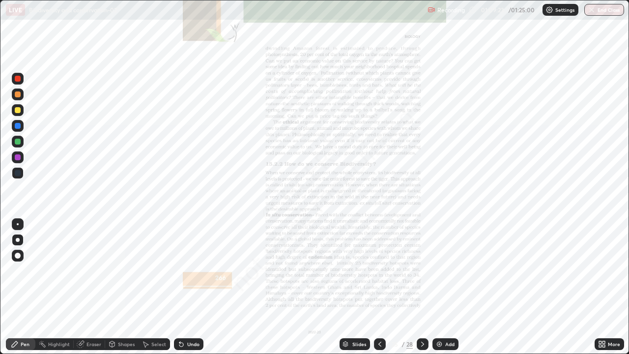
click at [379, 287] on icon at bounding box center [380, 344] width 8 height 8
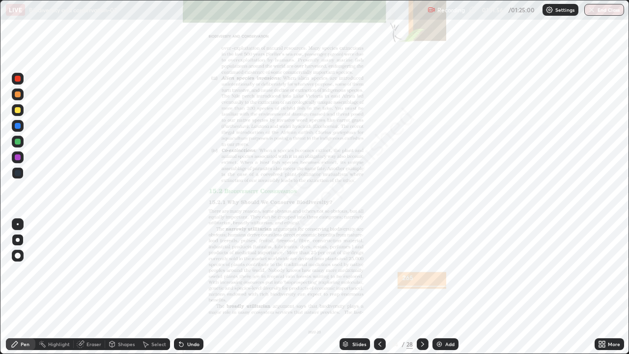
click at [608, 287] on div "More" at bounding box center [614, 344] width 12 height 5
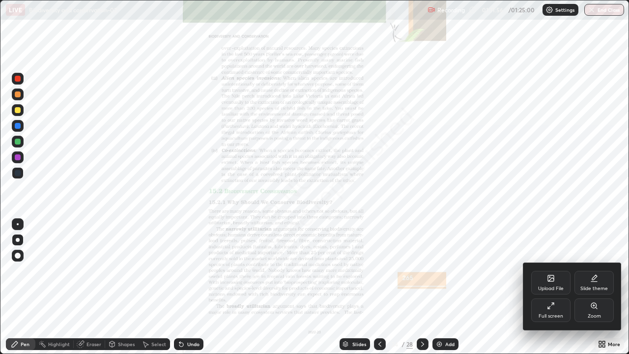
click at [597, 287] on div "Zoom" at bounding box center [594, 316] width 13 height 5
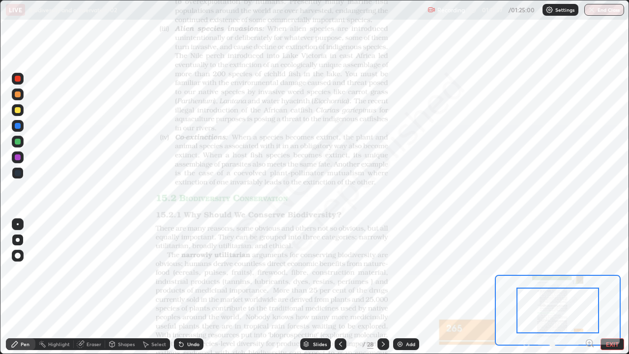
click at [589, 287] on icon at bounding box center [589, 343] width 2 height 0
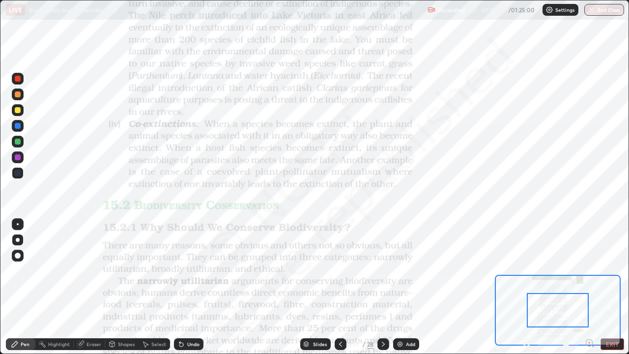
click at [592, 287] on icon at bounding box center [593, 346] width 2 height 2
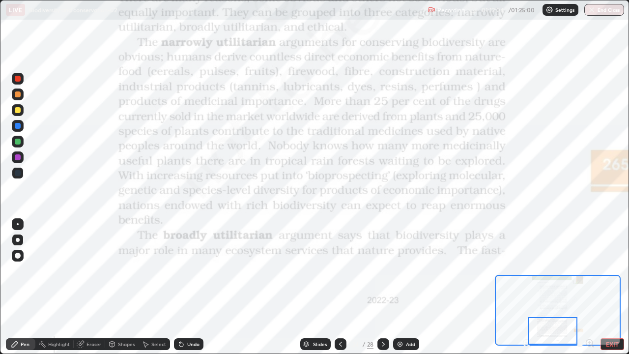
click at [382, 287] on icon at bounding box center [383, 344] width 8 height 8
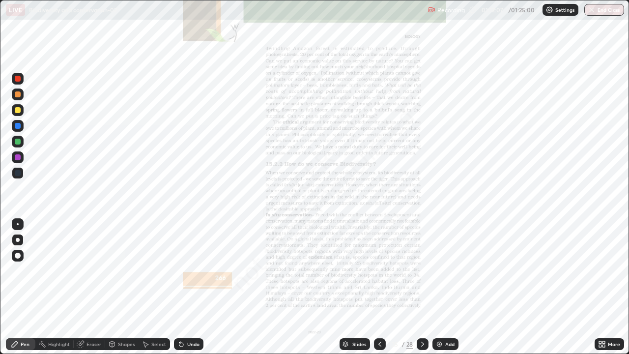
click at [612, 287] on div "More" at bounding box center [614, 344] width 12 height 5
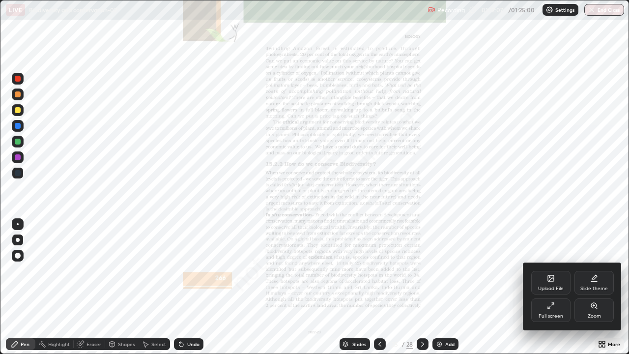
click at [606, 287] on div "Zoom" at bounding box center [593, 310] width 39 height 24
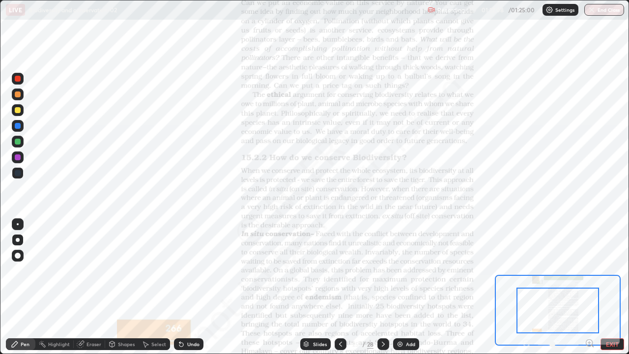
click at [589, 287] on icon at bounding box center [589, 343] width 2 height 0
click at [594, 287] on icon at bounding box center [590, 343] width 10 height 10
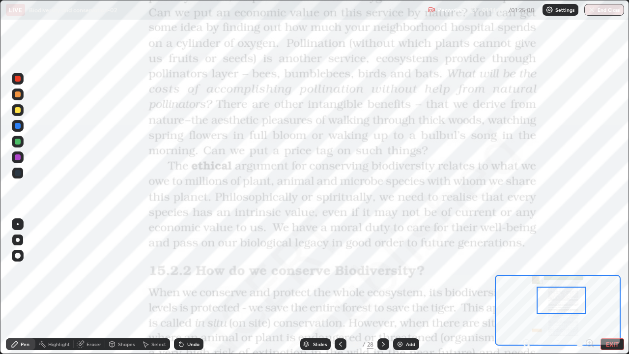
click at [317, 287] on div "Slides" at bounding box center [315, 344] width 30 height 12
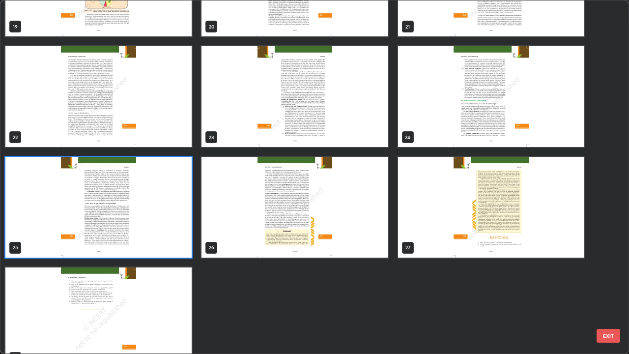
scroll to position [732, 0]
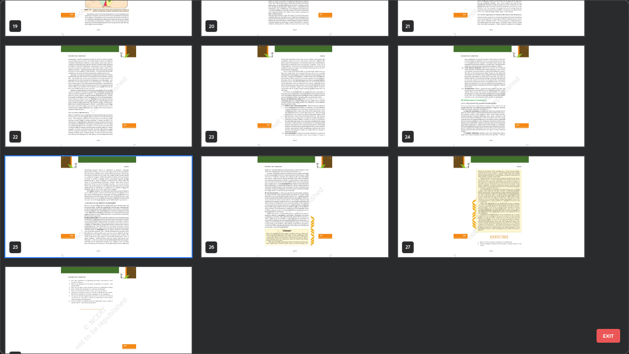
click at [186, 250] on img "grid" at bounding box center [98, 206] width 186 height 101
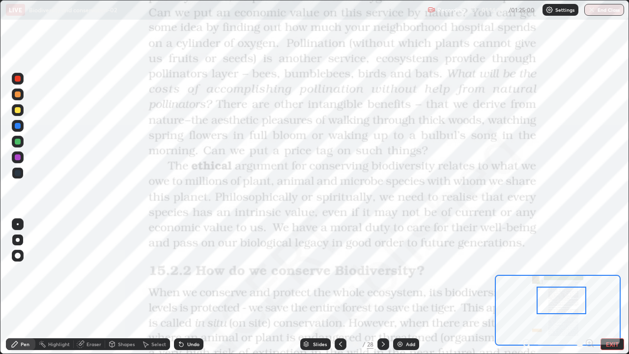
click at [181, 255] on img "grid" at bounding box center [98, 206] width 186 height 101
click at [185, 252] on img "grid" at bounding box center [98, 206] width 186 height 101
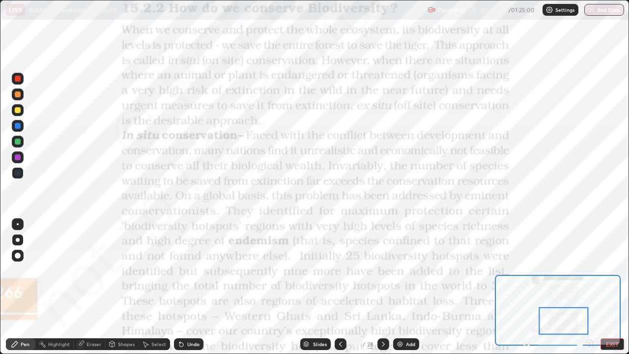
click at [321, 287] on div "Slides" at bounding box center [320, 344] width 14 height 5
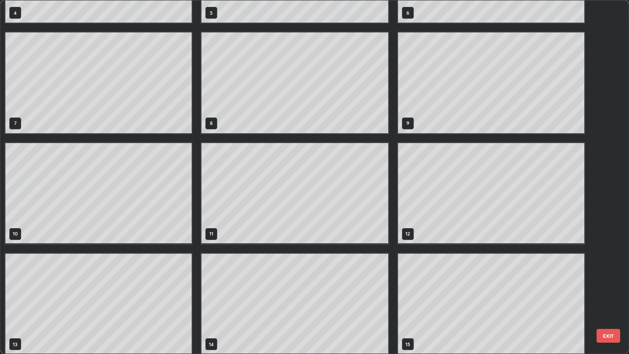
scroll to position [199, 0]
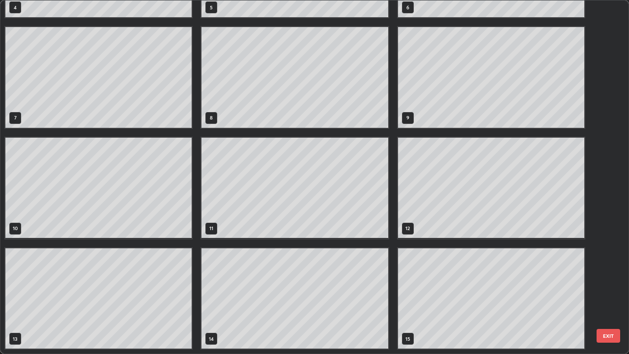
click at [446, 276] on div "1 2 3 4 5 6 7 8 9 10 11 12 13 14 15" at bounding box center [305, 176] width 611 height 353
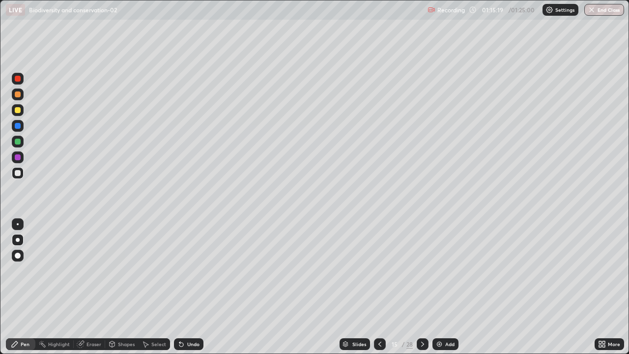
click at [592, 10] on img "button" at bounding box center [592, 10] width 8 height 8
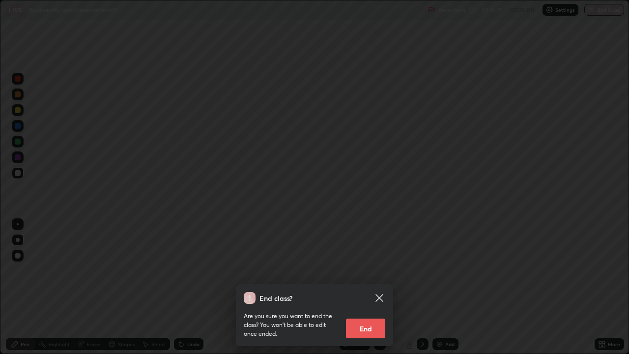
click at [377, 287] on button "End" at bounding box center [365, 328] width 39 height 20
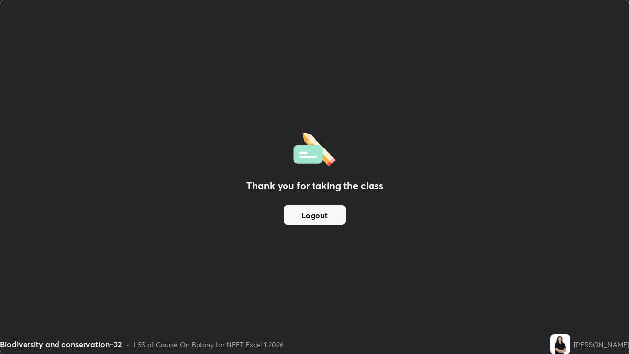
click at [336, 215] on button "Logout" at bounding box center [315, 215] width 62 height 20
